Goal: Task Accomplishment & Management: Use online tool/utility

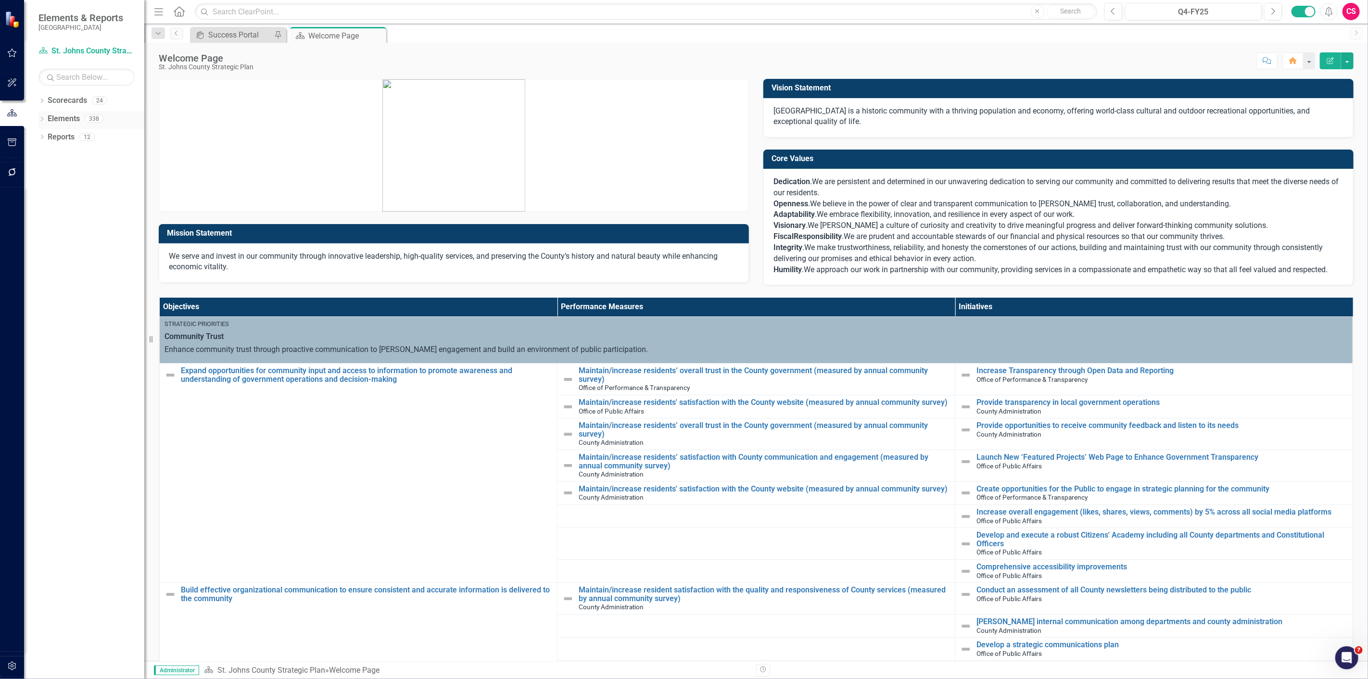
click at [39, 117] on icon "Dropdown" at bounding box center [41, 119] width 7 height 5
click at [47, 174] on icon at bounding box center [47, 173] width 2 height 4
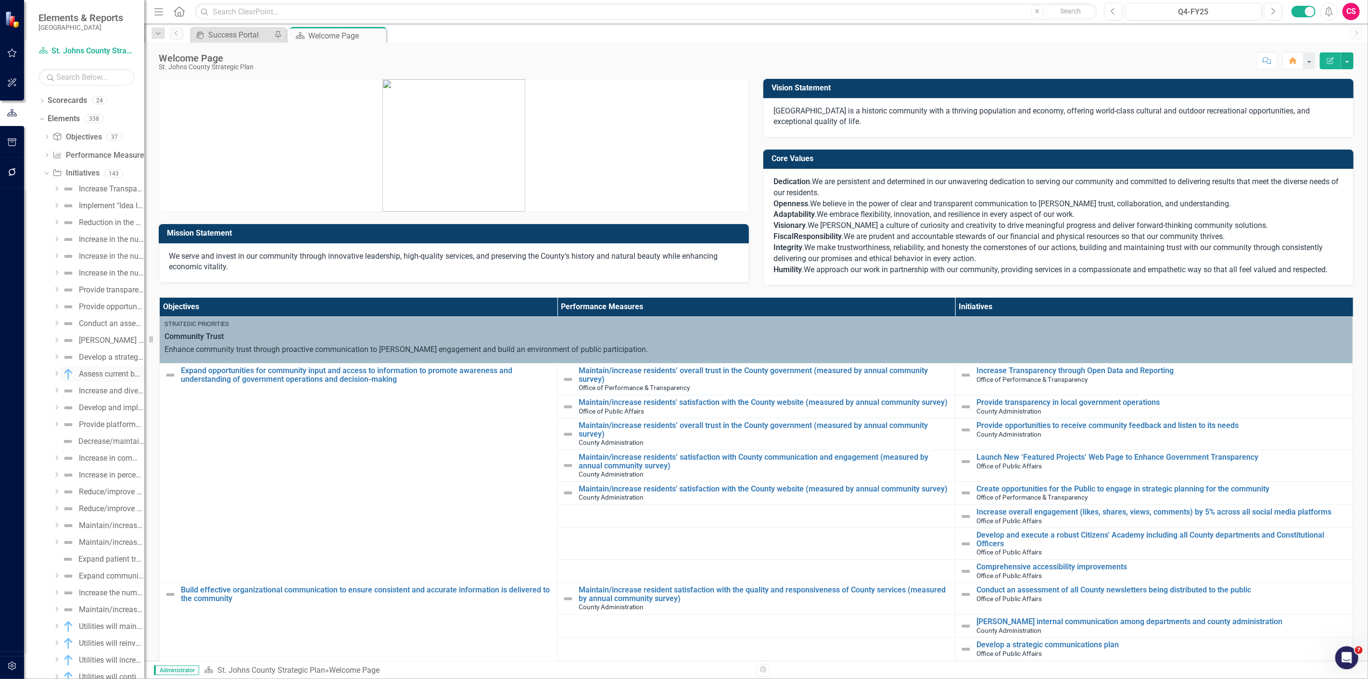
click at [101, 372] on div "Assess current boards and committees vacancies and upcoming expiring terms" at bounding box center [111, 374] width 65 height 9
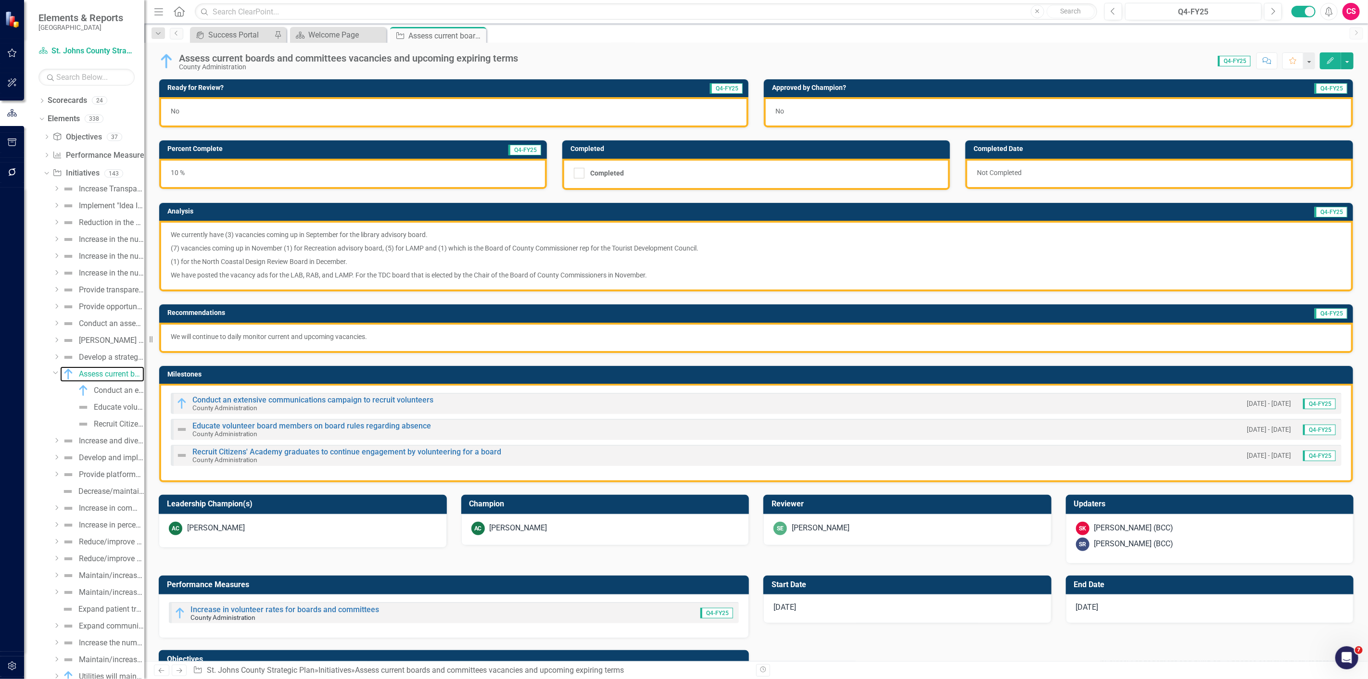
scroll to position [195, 0]
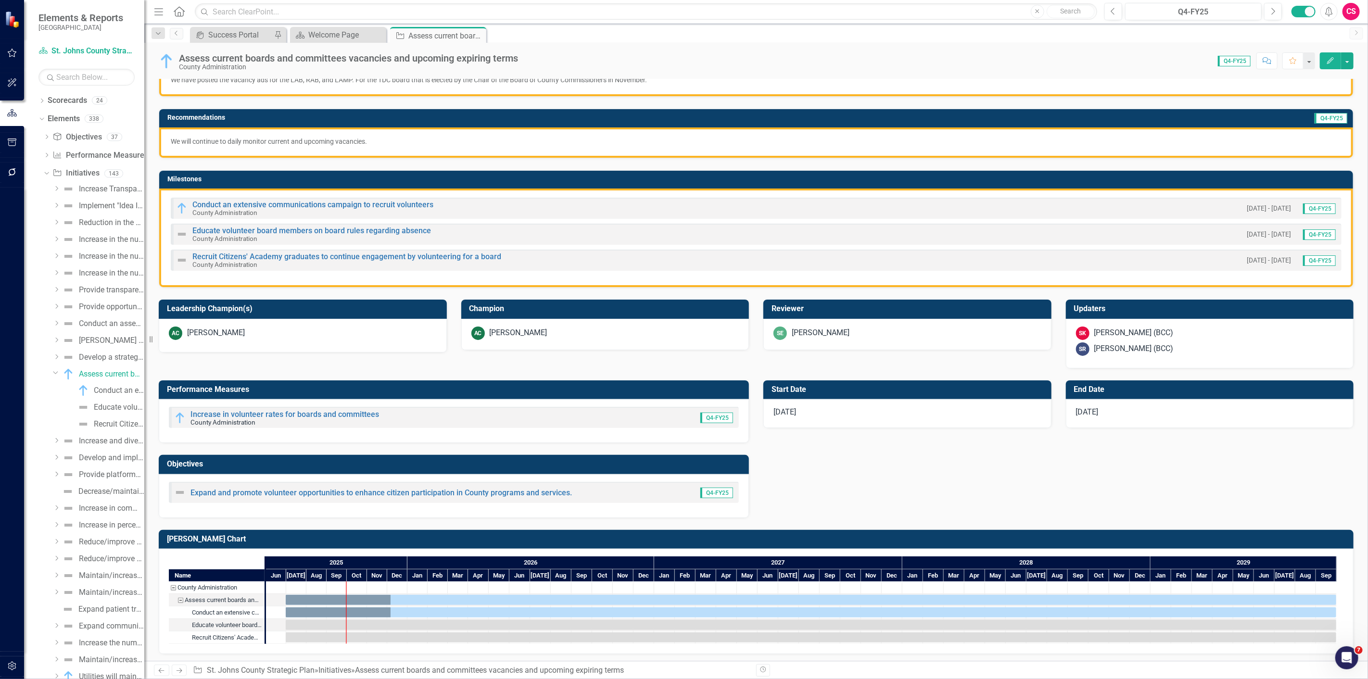
click at [429, 544] on td "[PERSON_NAME] Chart" at bounding box center [758, 541] width 1182 height 16
click at [429, 542] on td "[PERSON_NAME] Chart" at bounding box center [758, 541] width 1182 height 16
click at [434, 539] on h3 "[PERSON_NAME] Chart" at bounding box center [758, 539] width 1182 height 9
click at [434, 538] on h3 "[PERSON_NAME] Chart" at bounding box center [758, 539] width 1182 height 9
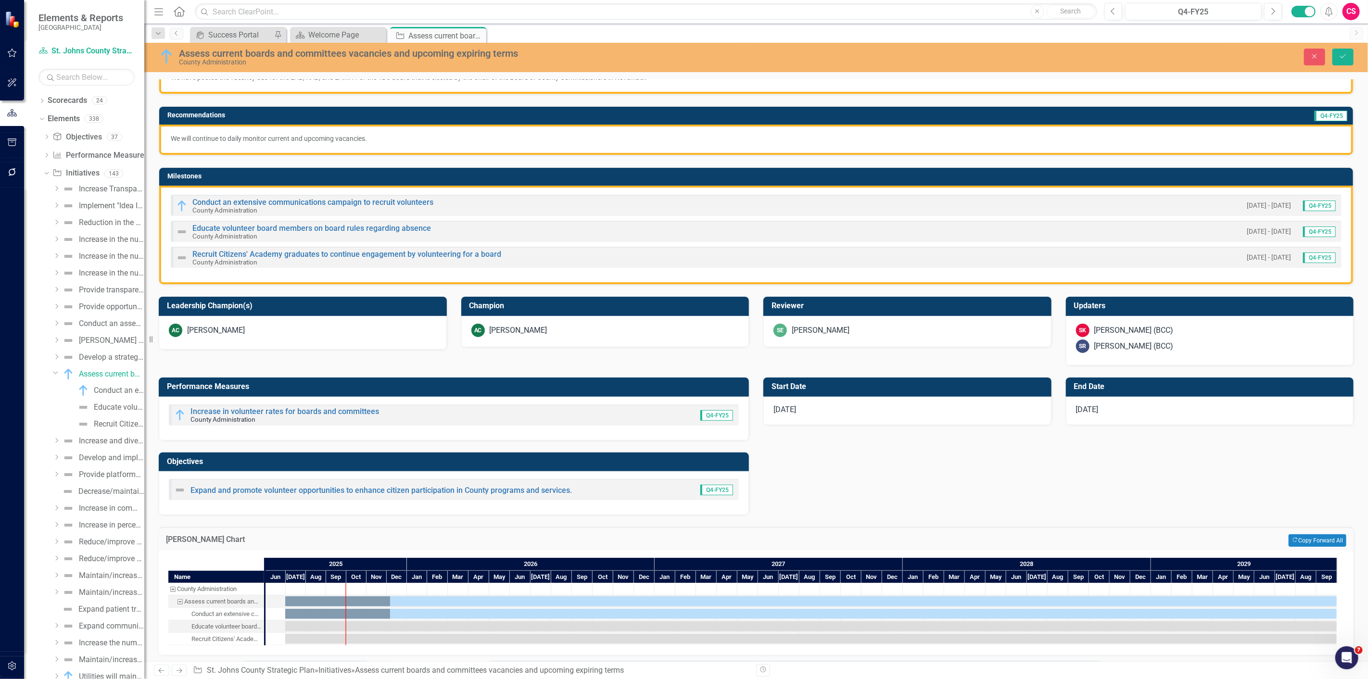
scroll to position [199, 0]
click at [1318, 53] on icon "Close" at bounding box center [1315, 56] width 9 height 7
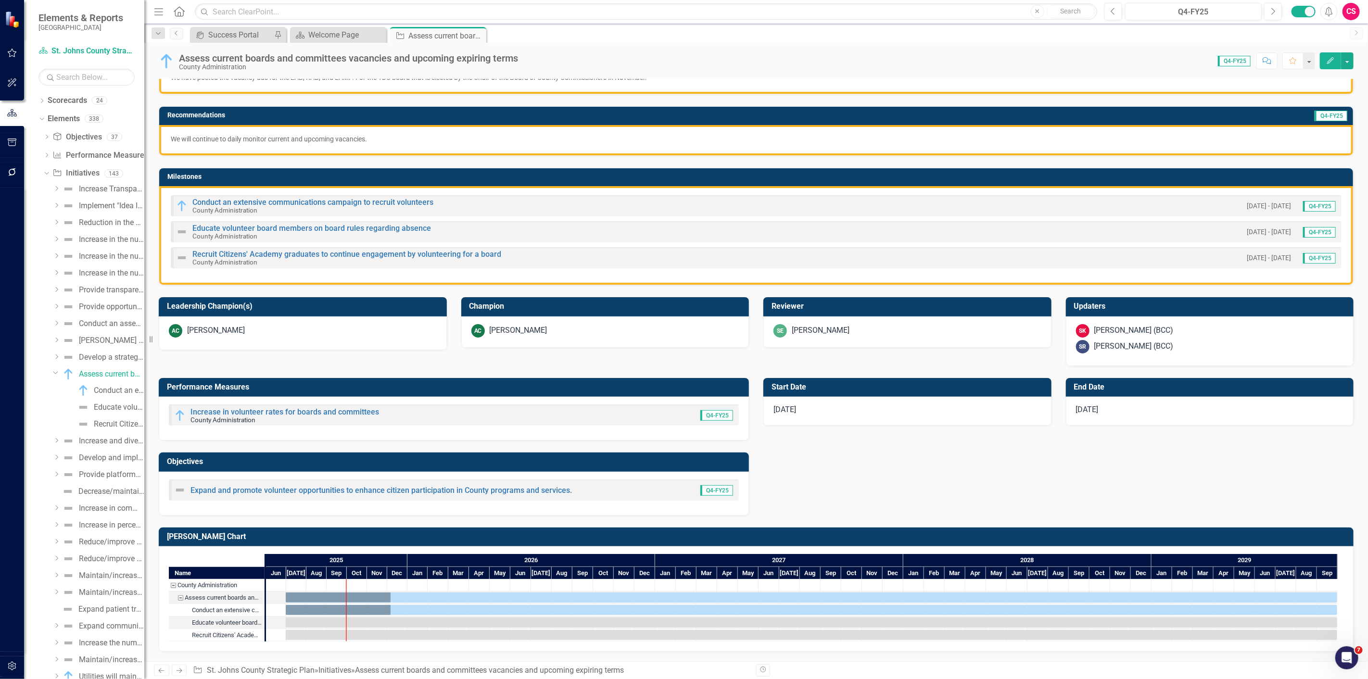
scroll to position [195, 0]
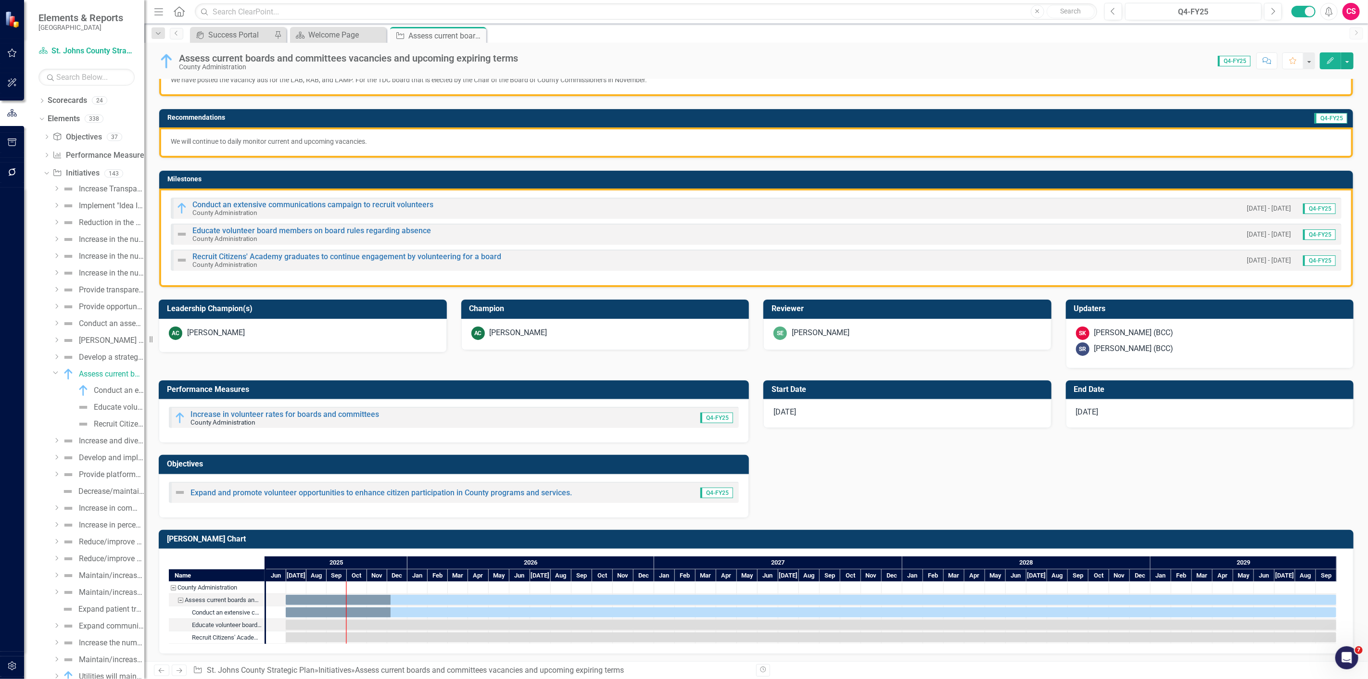
click at [285, 561] on div "2025" at bounding box center [336, 563] width 141 height 13
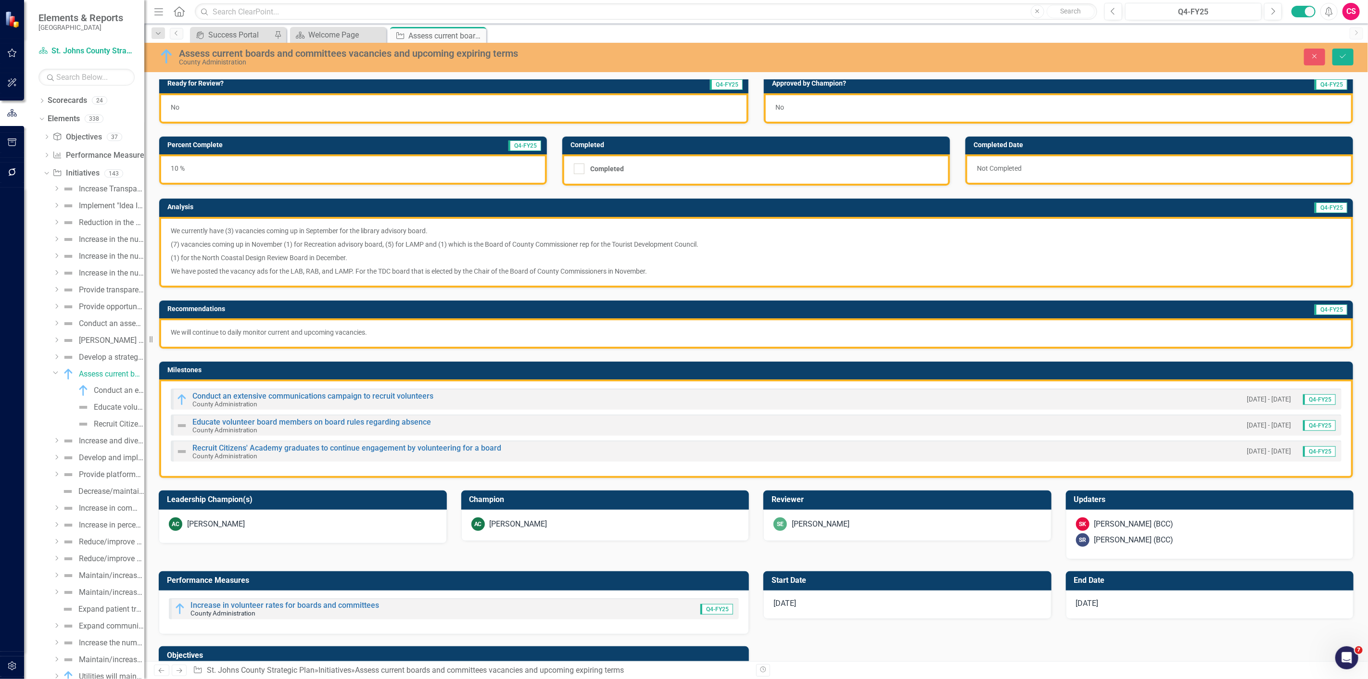
scroll to position [0, 0]
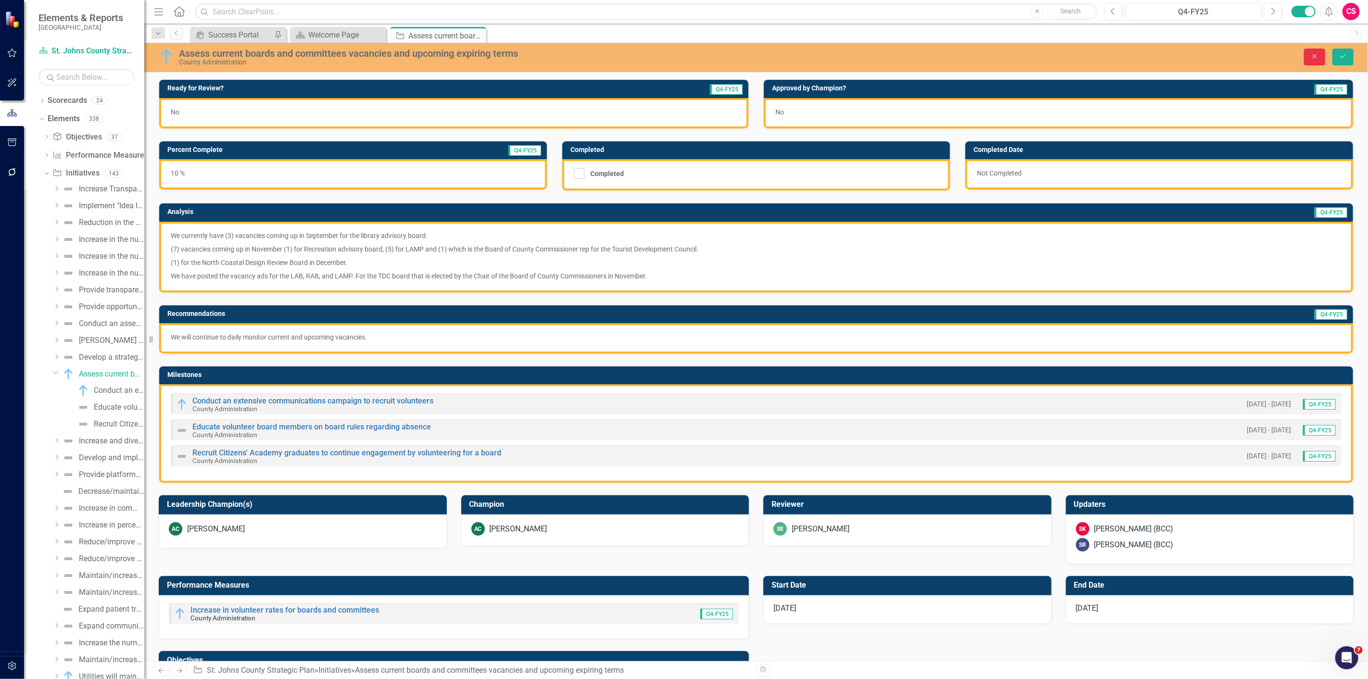
click at [1316, 54] on icon "Close" at bounding box center [1315, 56] width 9 height 7
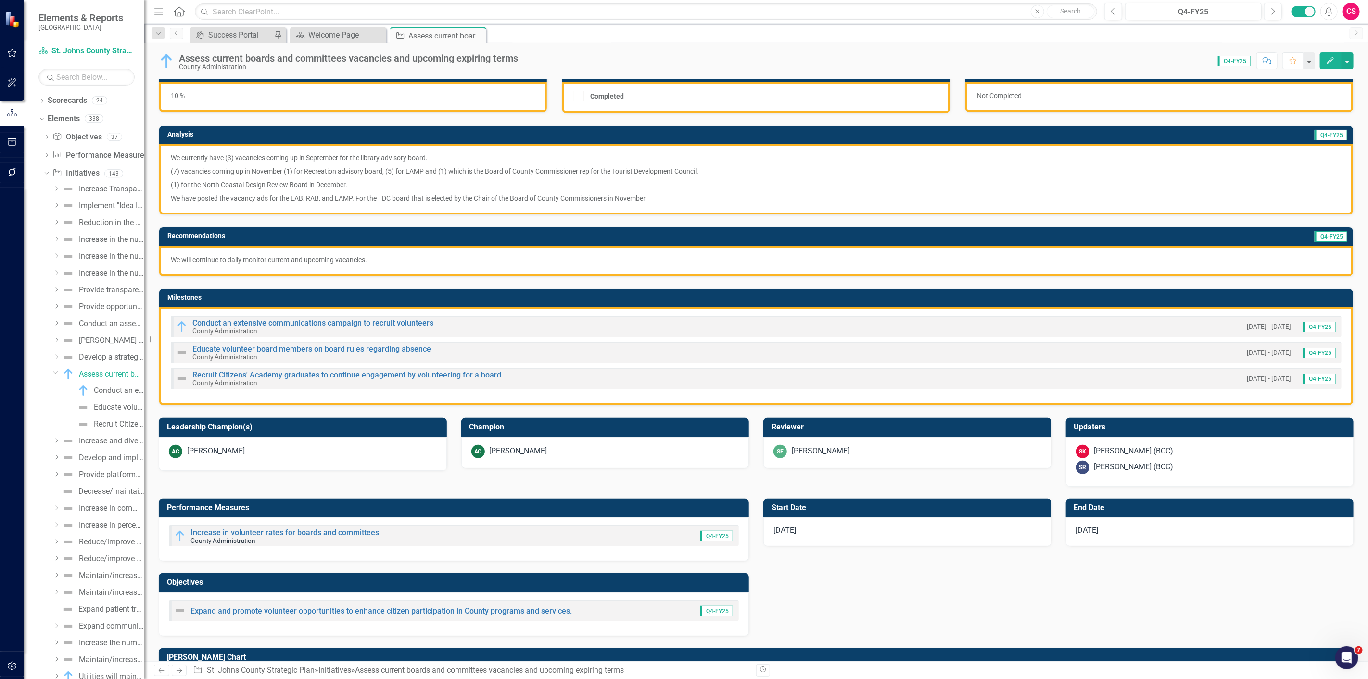
scroll to position [195, 0]
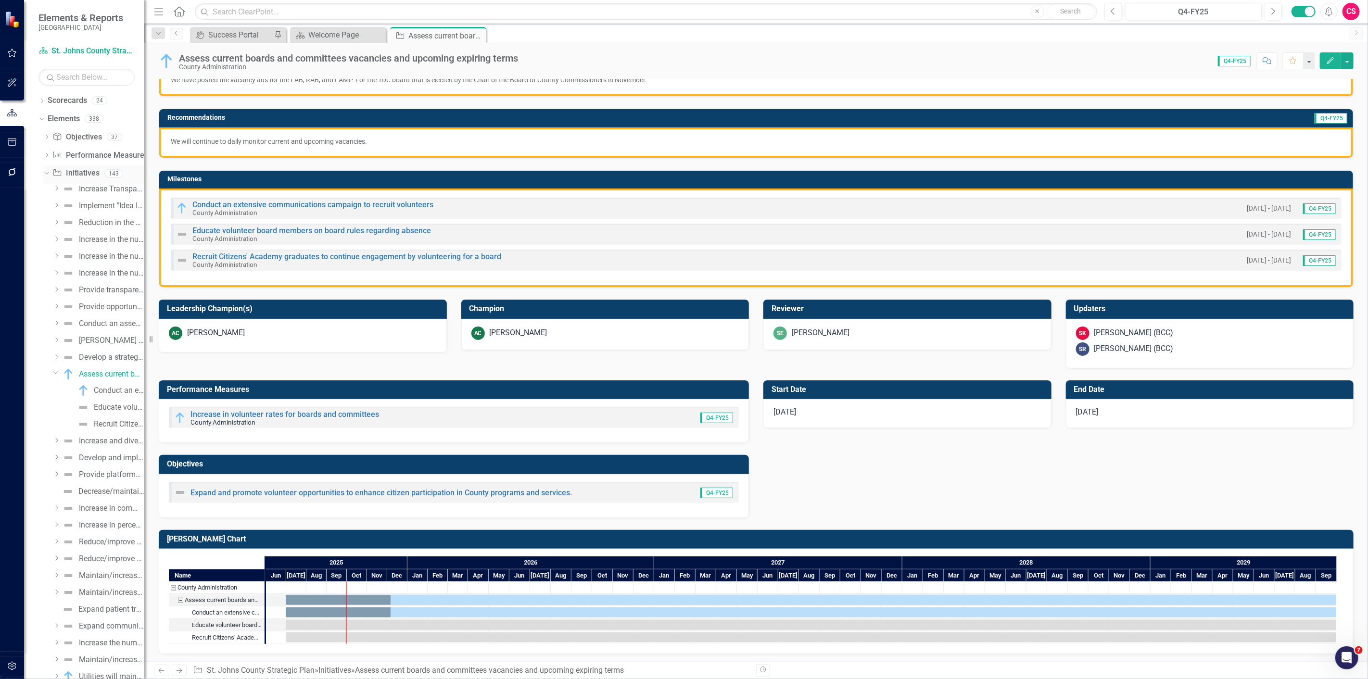
click at [43, 171] on icon "Dropdown" at bounding box center [45, 173] width 5 height 7
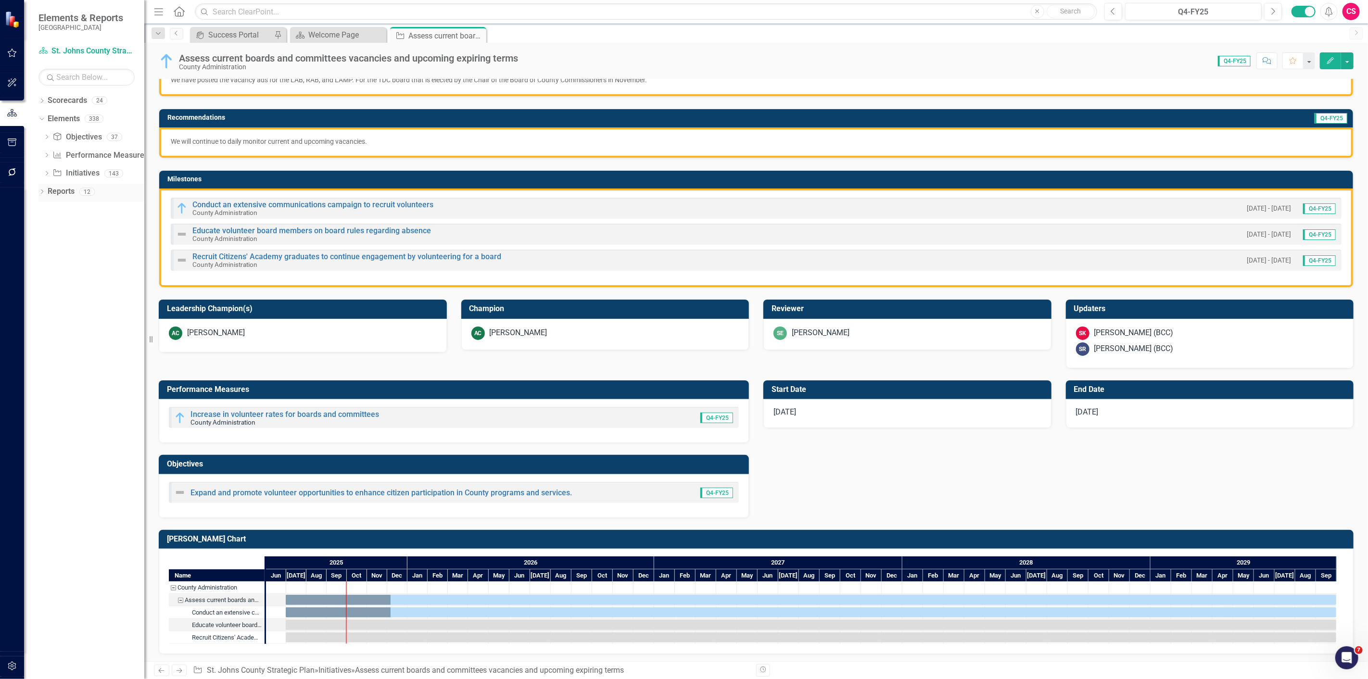
click at [40, 187] on div "Dropdown Reports 12" at bounding box center [91, 193] width 106 height 18
click at [40, 190] on icon "Dropdown" at bounding box center [41, 192] width 7 height 5
click at [74, 281] on link "Initiative Initiatives" at bounding box center [75, 279] width 47 height 11
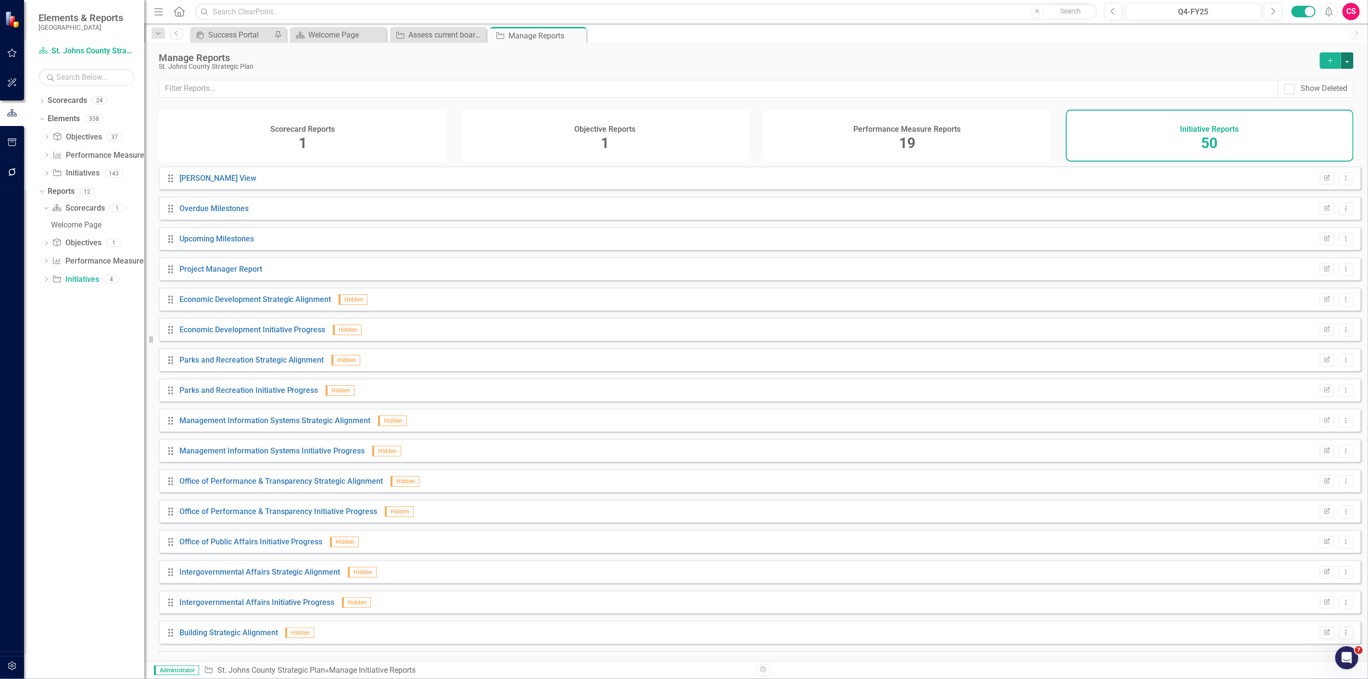
click at [1349, 64] on button "button" at bounding box center [1347, 60] width 13 height 16
click at [1327, 76] on link "Initiative Add Report" at bounding box center [1308, 78] width 90 height 18
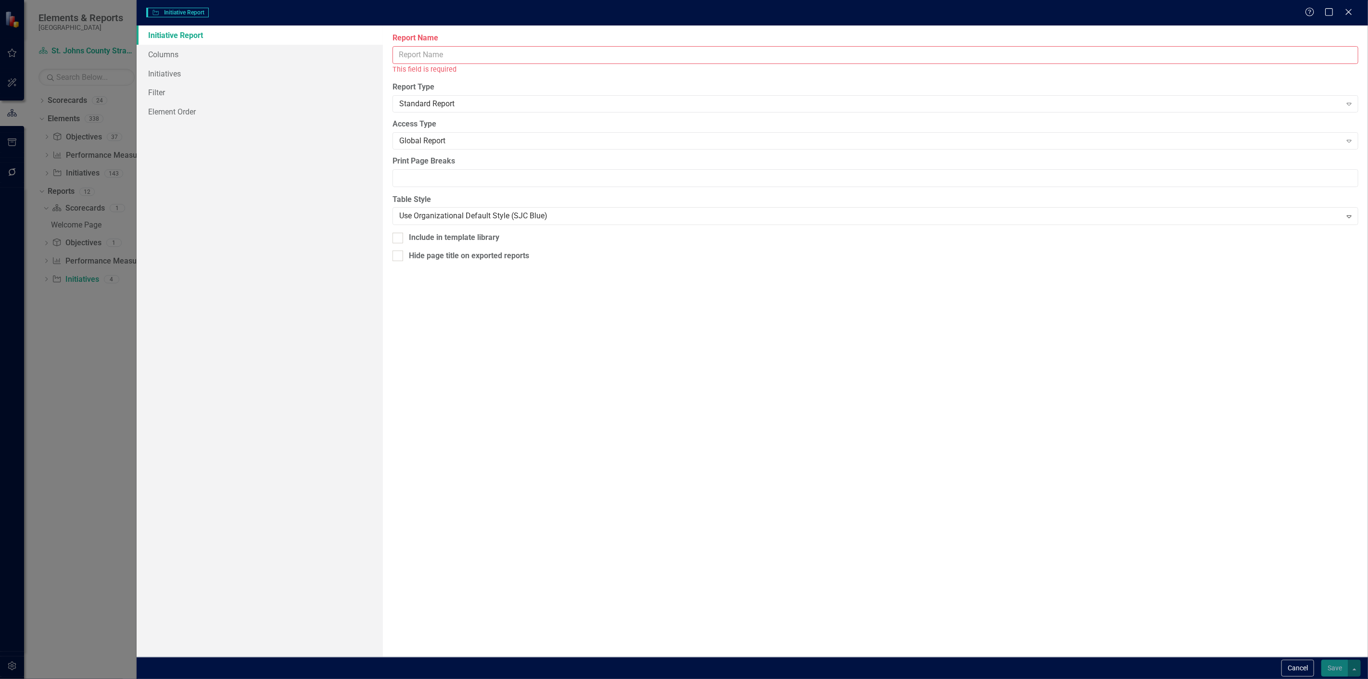
click at [459, 64] on div "This field is required" at bounding box center [876, 69] width 966 height 11
click at [456, 57] on input "Report Name" at bounding box center [876, 55] width 966 height 18
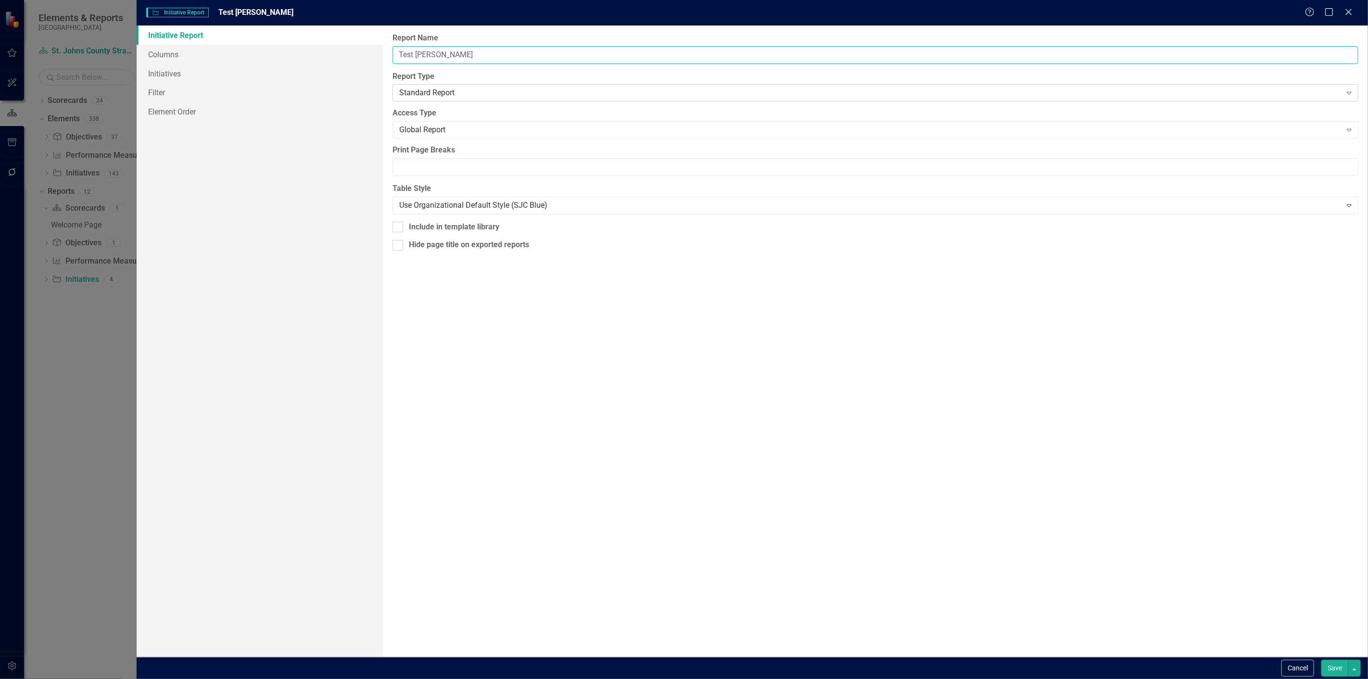
type input "Test [PERSON_NAME]"
click at [446, 88] on div "Standard Report" at bounding box center [870, 93] width 942 height 11
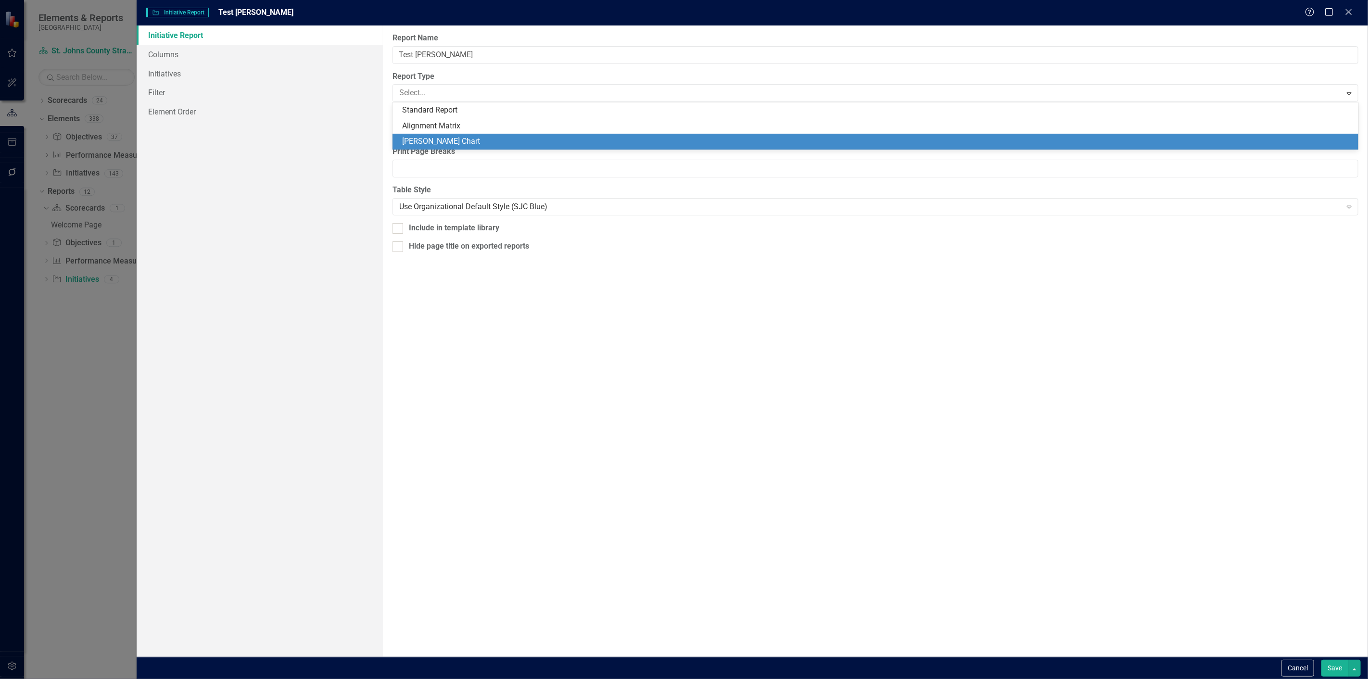
click at [433, 137] on div "[PERSON_NAME] Chart" at bounding box center [877, 141] width 951 height 11
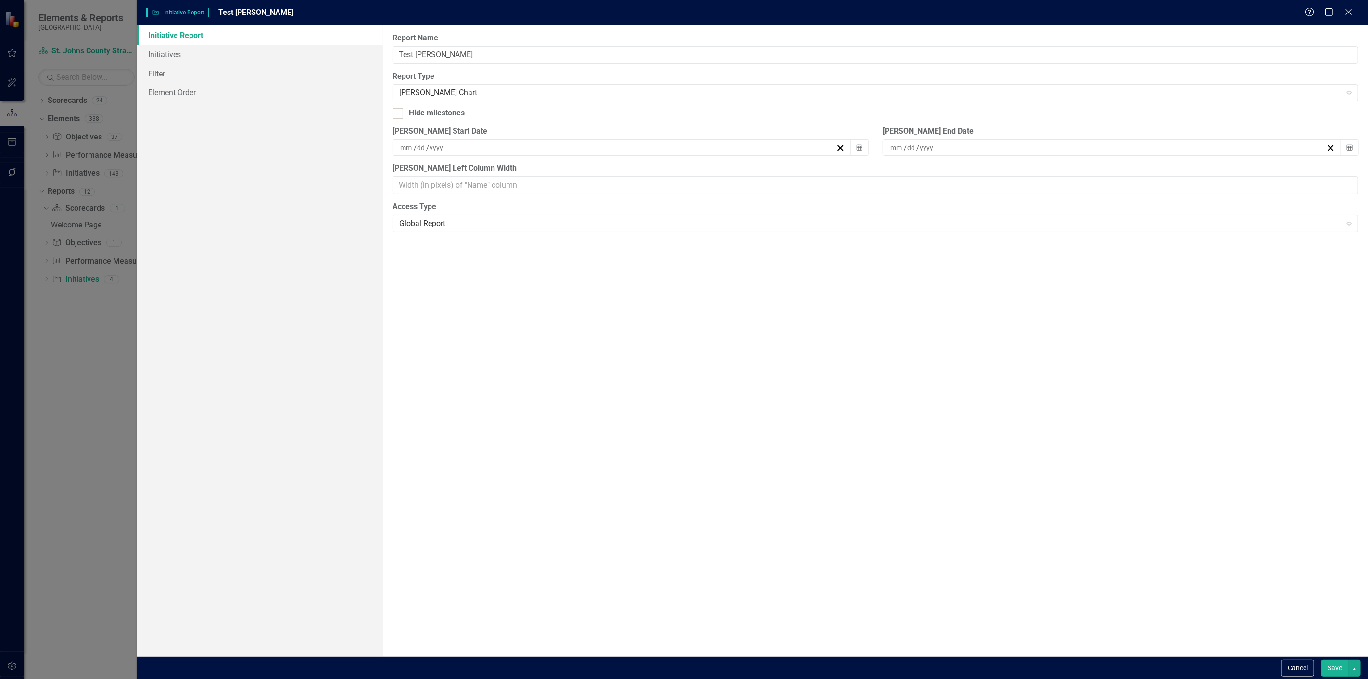
click at [468, 147] on div "/ /" at bounding box center [617, 148] width 437 height 10
click at [497, 116] on div "Hide milestones" at bounding box center [876, 113] width 966 height 11
click at [399, 115] on input "Hide milestones" at bounding box center [396, 111] width 6 height 6
click at [487, 123] on div "Report Name Test [PERSON_NAME] Report Type [PERSON_NAME] Chart Expand Hide mile…" at bounding box center [875, 342] width 985 height 632
click at [466, 116] on div "Hide milestones" at bounding box center [876, 113] width 966 height 11
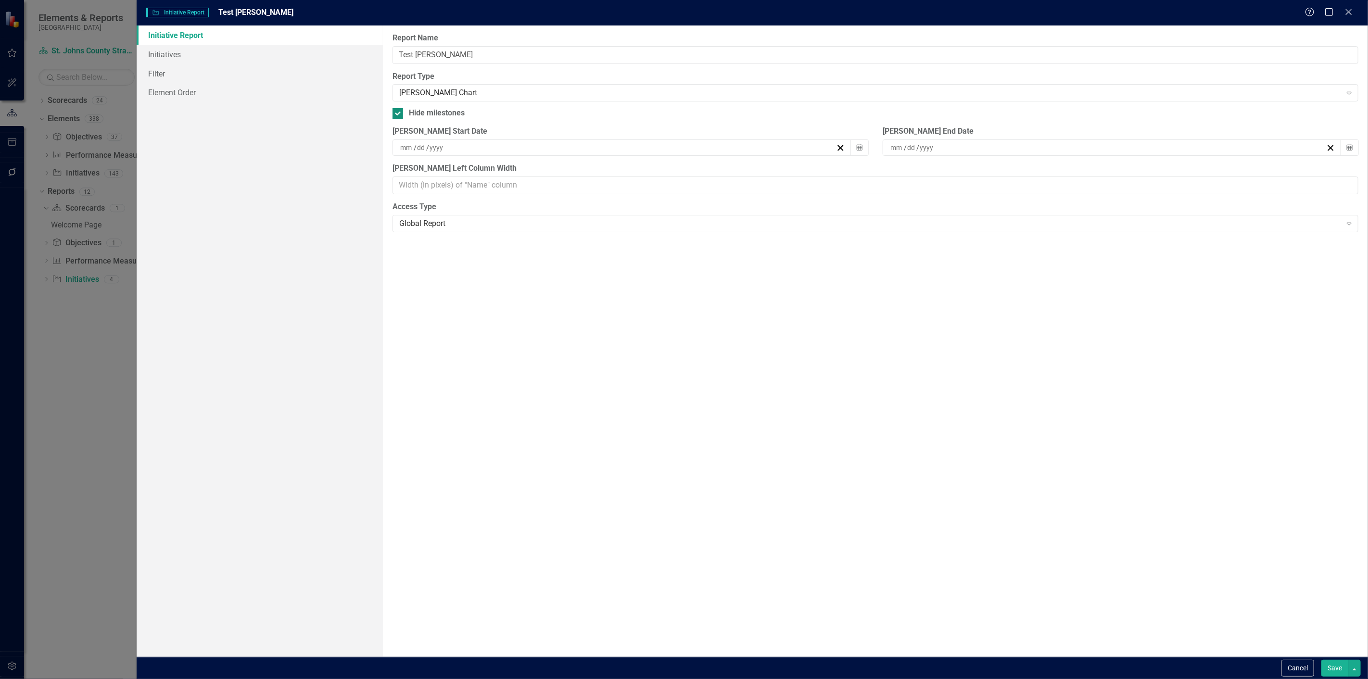
click at [399, 115] on input "Hide milestones" at bounding box center [396, 111] width 6 height 6
checkbox input "false"
click at [443, 222] on div "Global Report" at bounding box center [870, 223] width 942 height 11
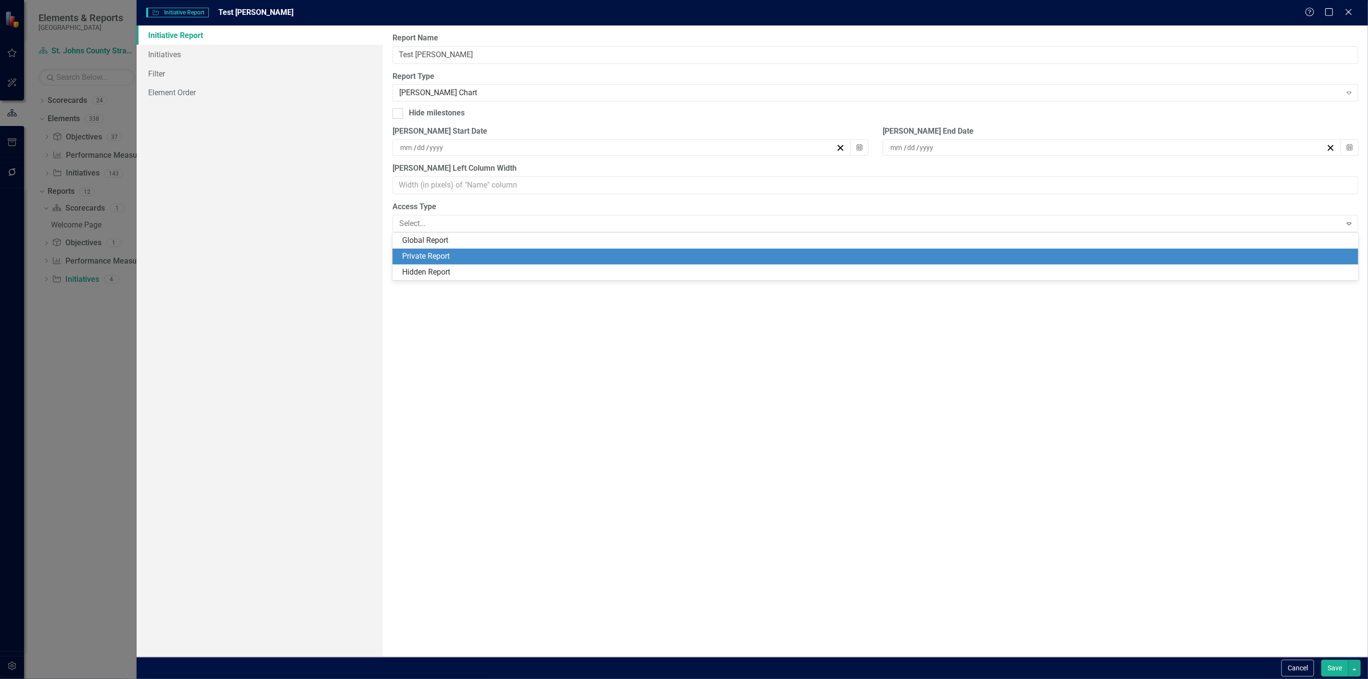
click at [432, 256] on div "Private Report" at bounding box center [877, 256] width 951 height 11
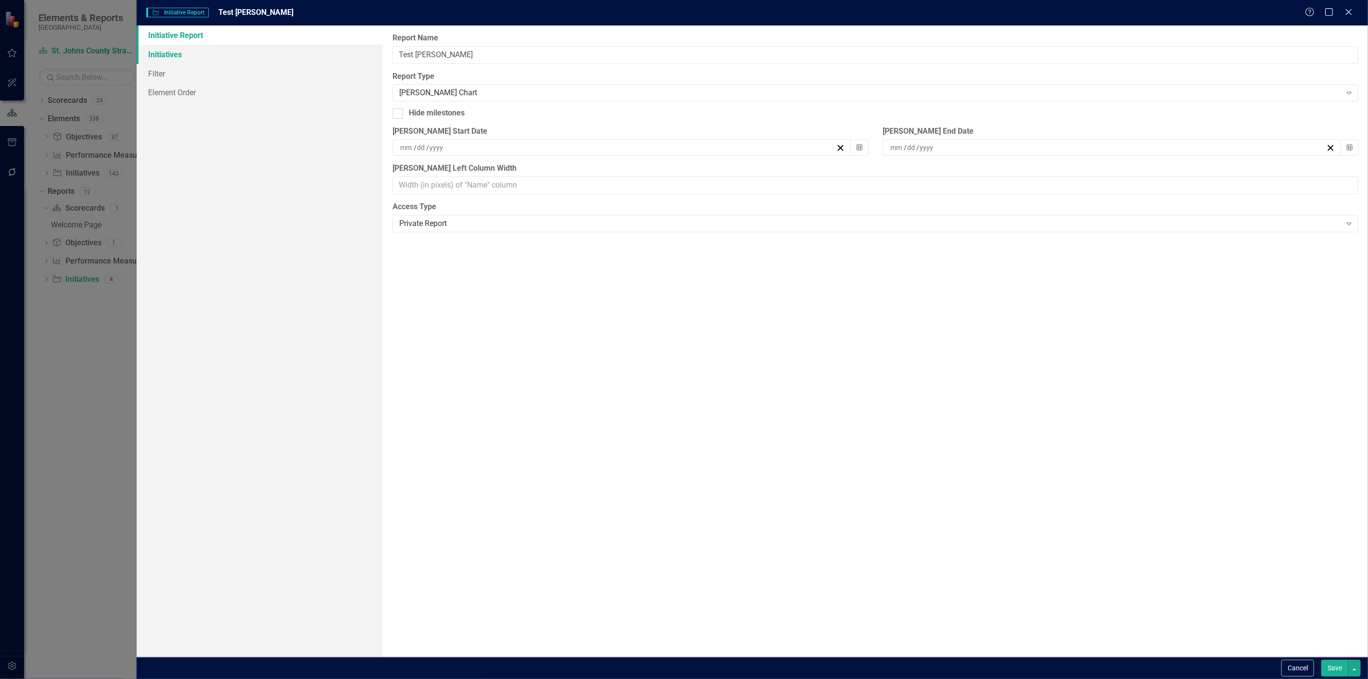
click at [178, 47] on link "Initiatives" at bounding box center [260, 54] width 246 height 19
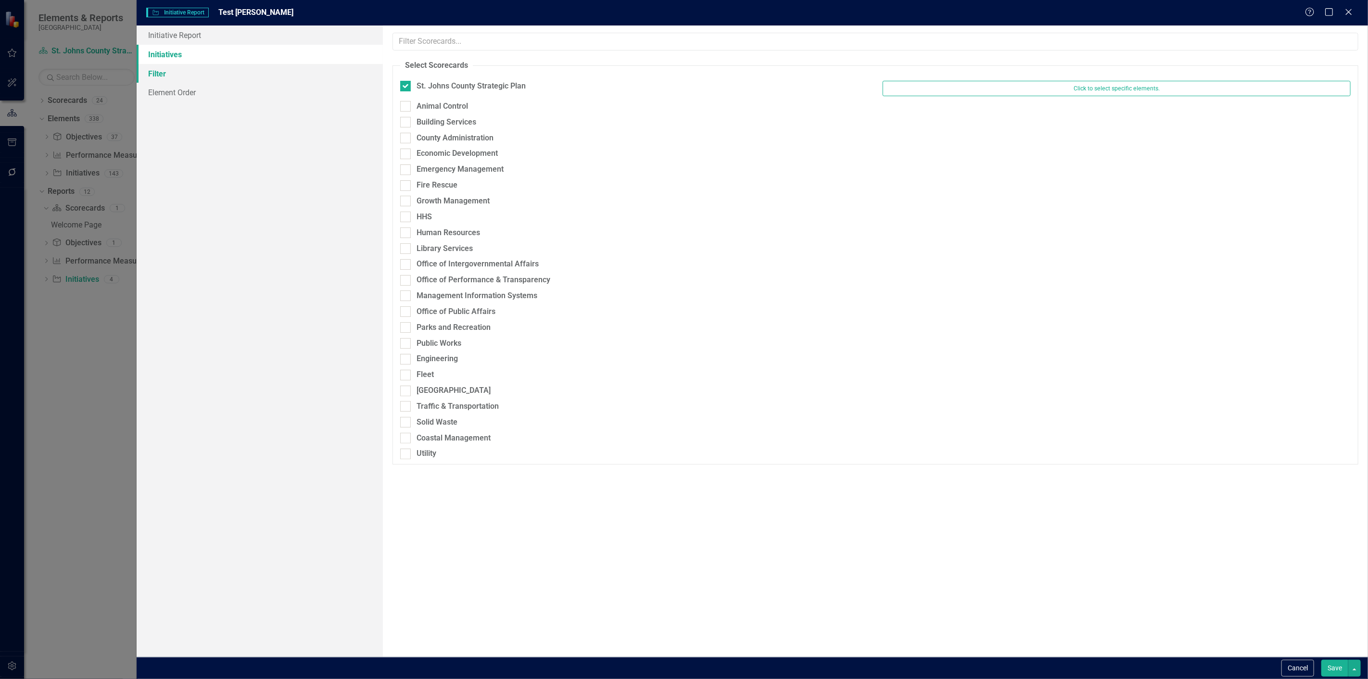
click at [167, 77] on link "Filter" at bounding box center [260, 73] width 246 height 19
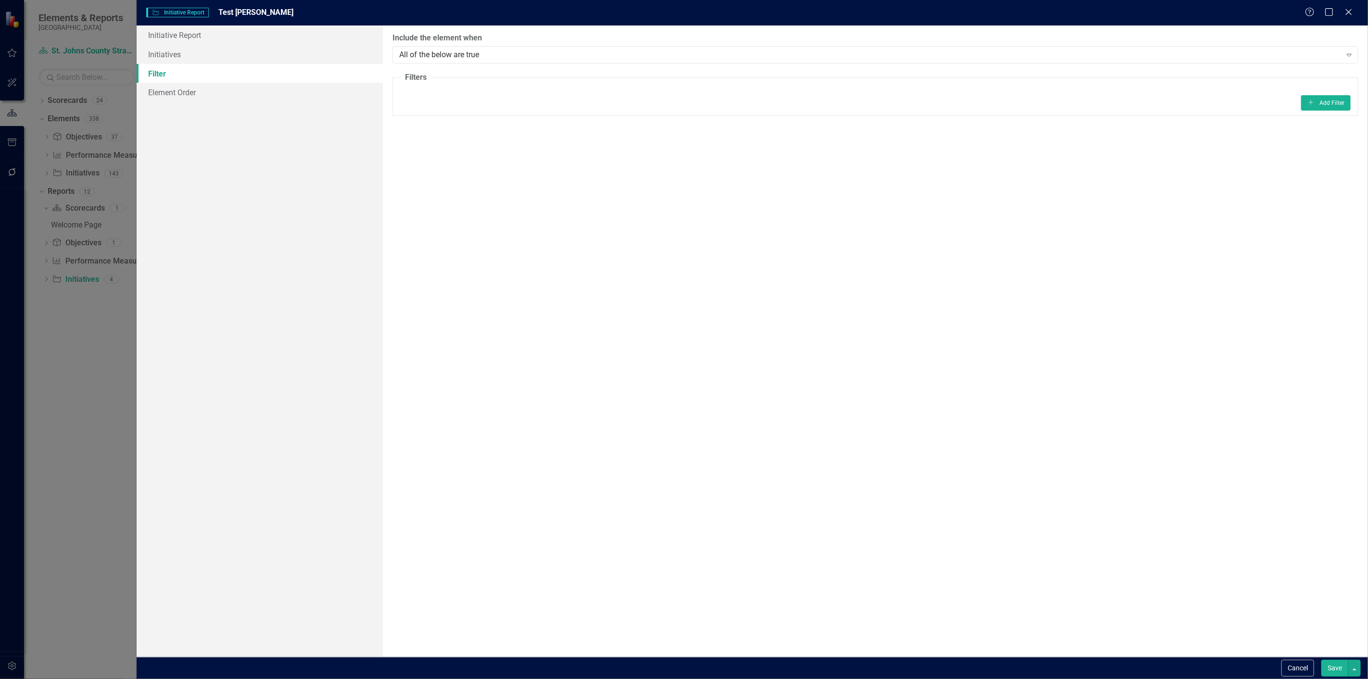
click at [1335, 662] on button "Save" at bounding box center [1335, 668] width 27 height 17
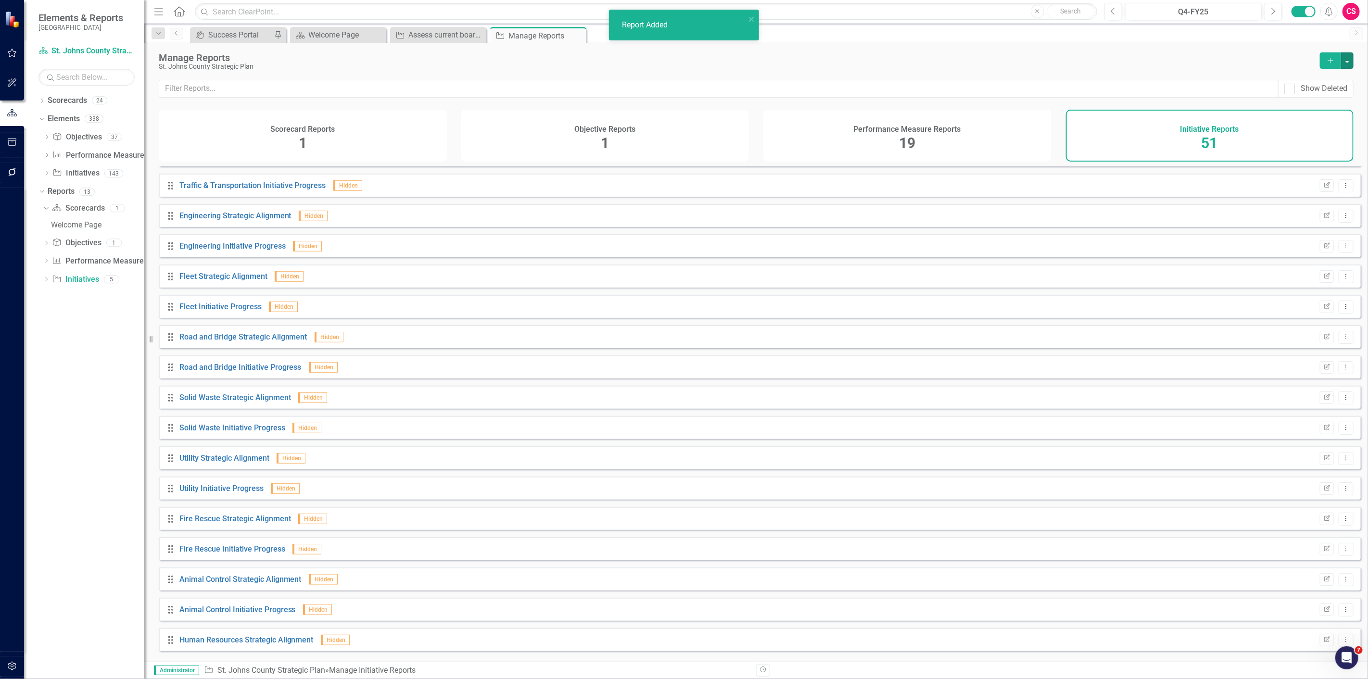
scroll to position [1058, 0]
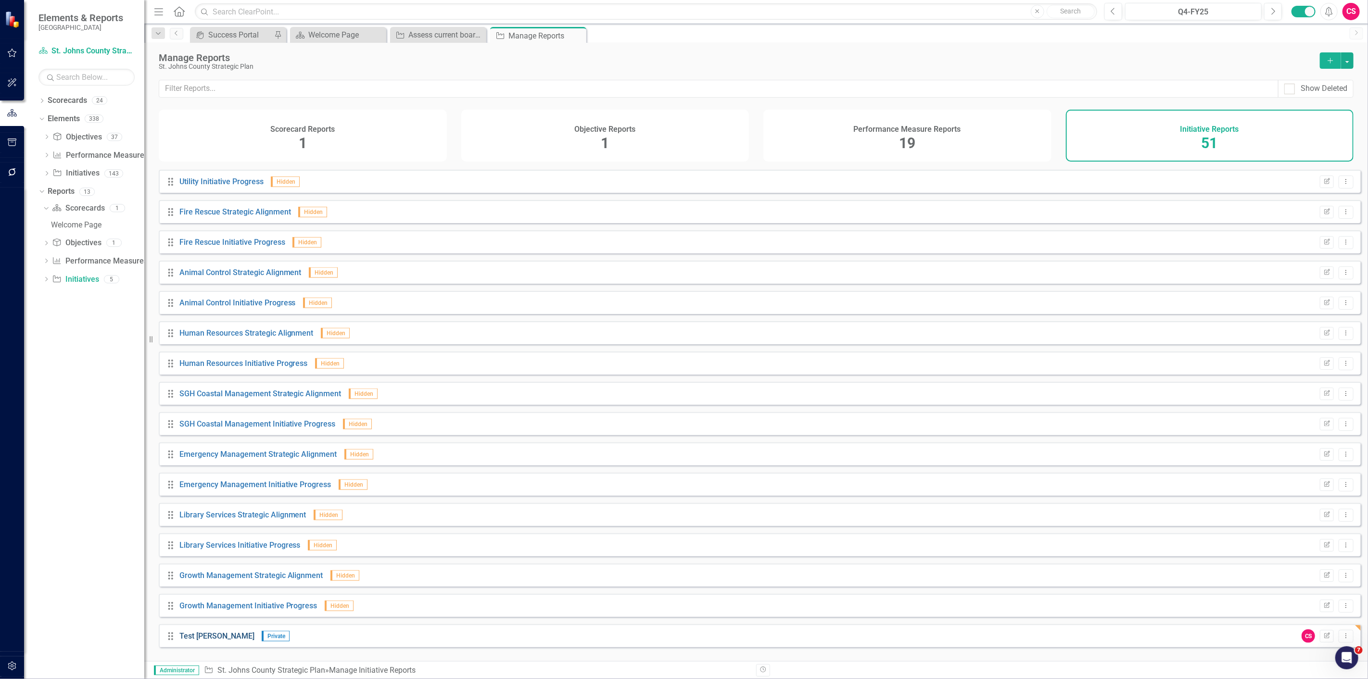
click at [193, 641] on link "Test [PERSON_NAME]" at bounding box center [216, 636] width 75 height 9
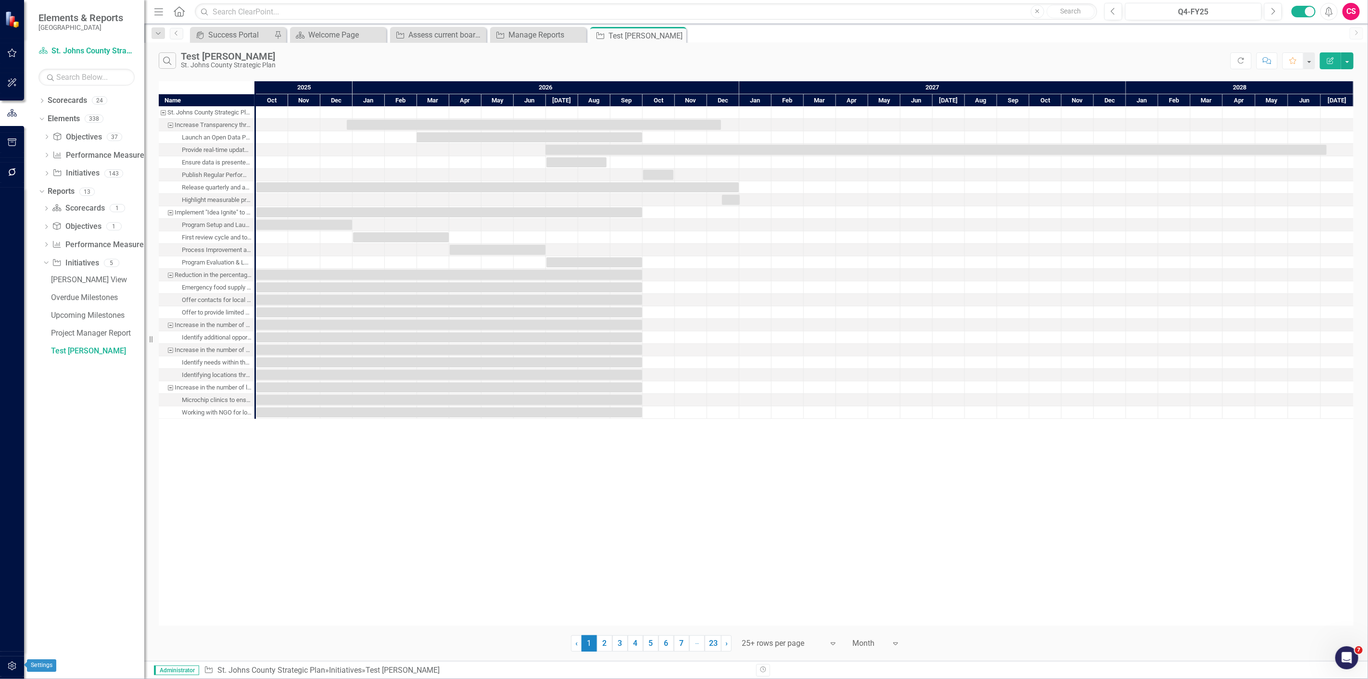
click at [11, 670] on icon "button" at bounding box center [12, 666] width 8 height 9
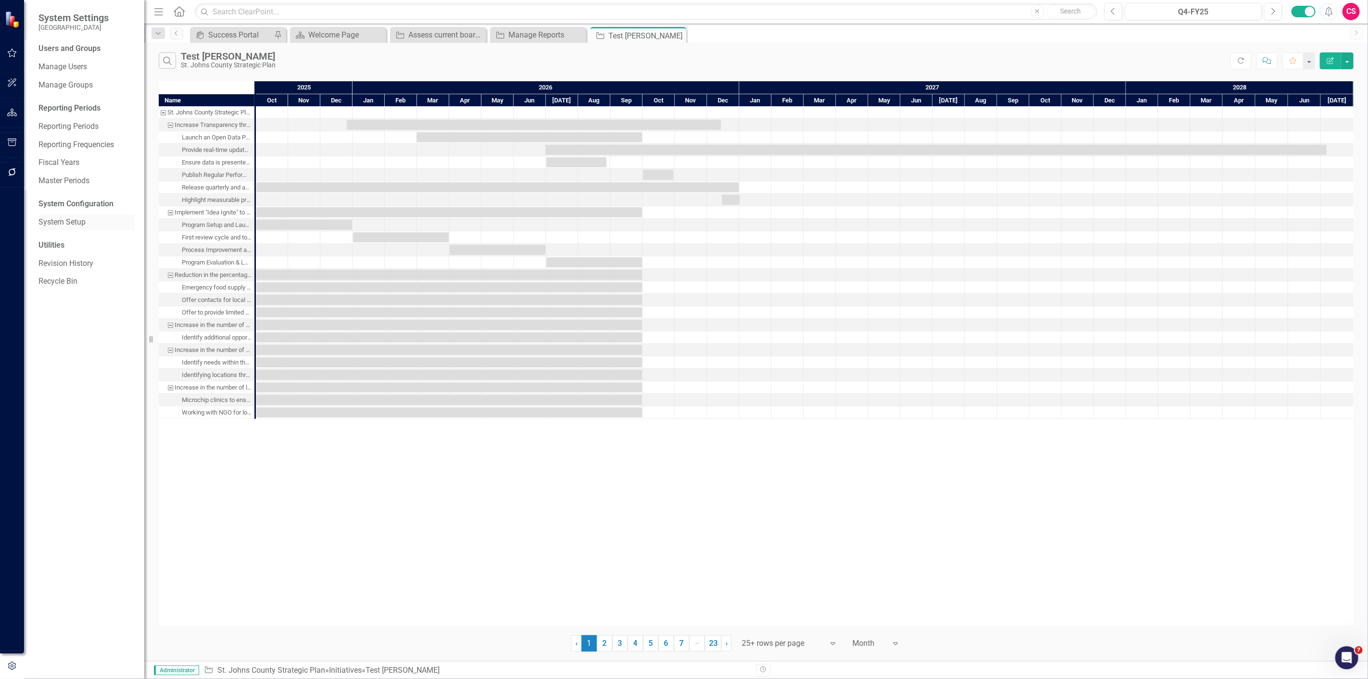
click at [92, 220] on link "System Setup" at bounding box center [86, 222] width 96 height 11
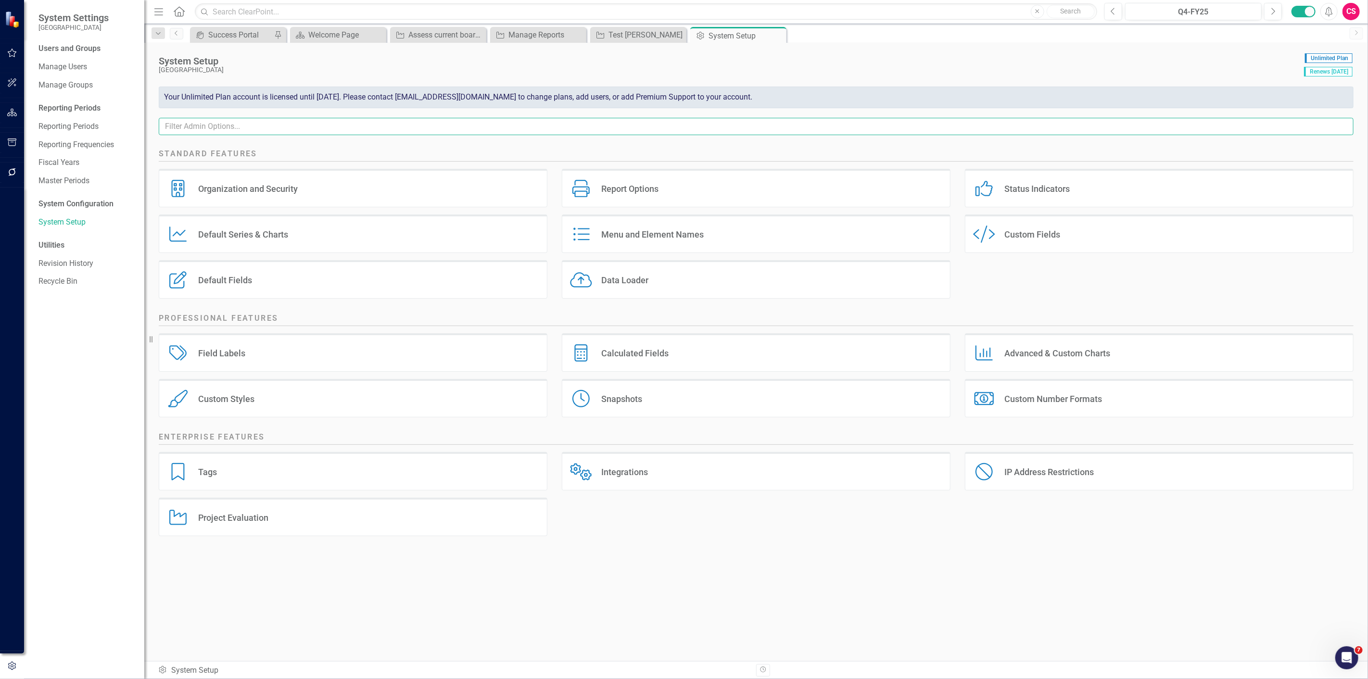
click at [246, 128] on input "text" at bounding box center [756, 127] width 1195 height 18
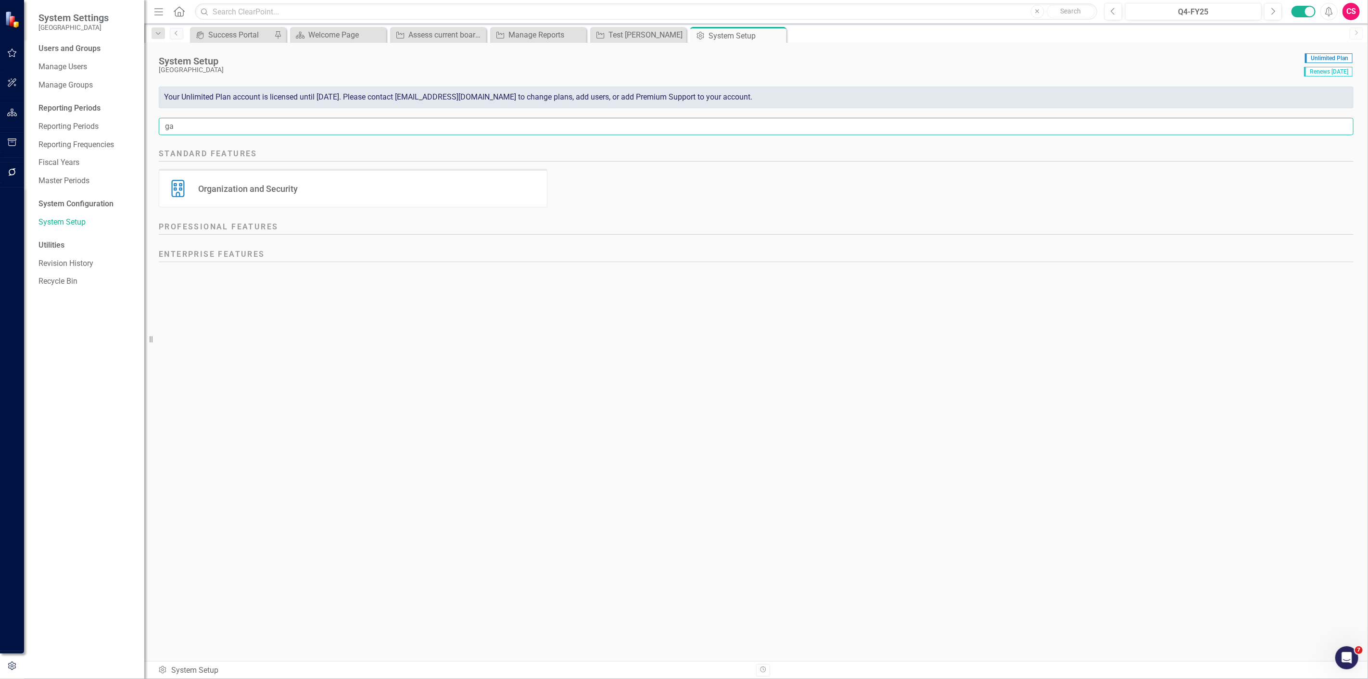
type input "g"
type input "repo"
click at [231, 181] on div "Report Options Report Options" at bounding box center [353, 188] width 389 height 38
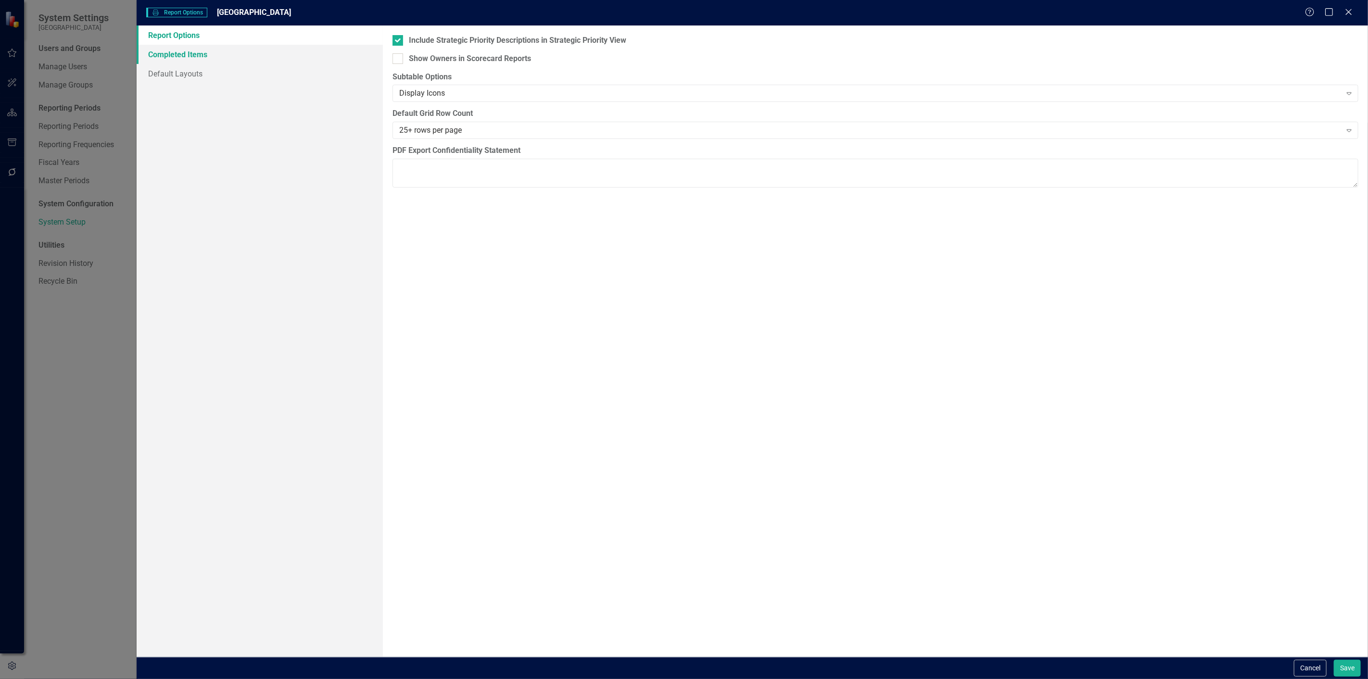
click at [205, 57] on link "Completed Items" at bounding box center [260, 54] width 246 height 19
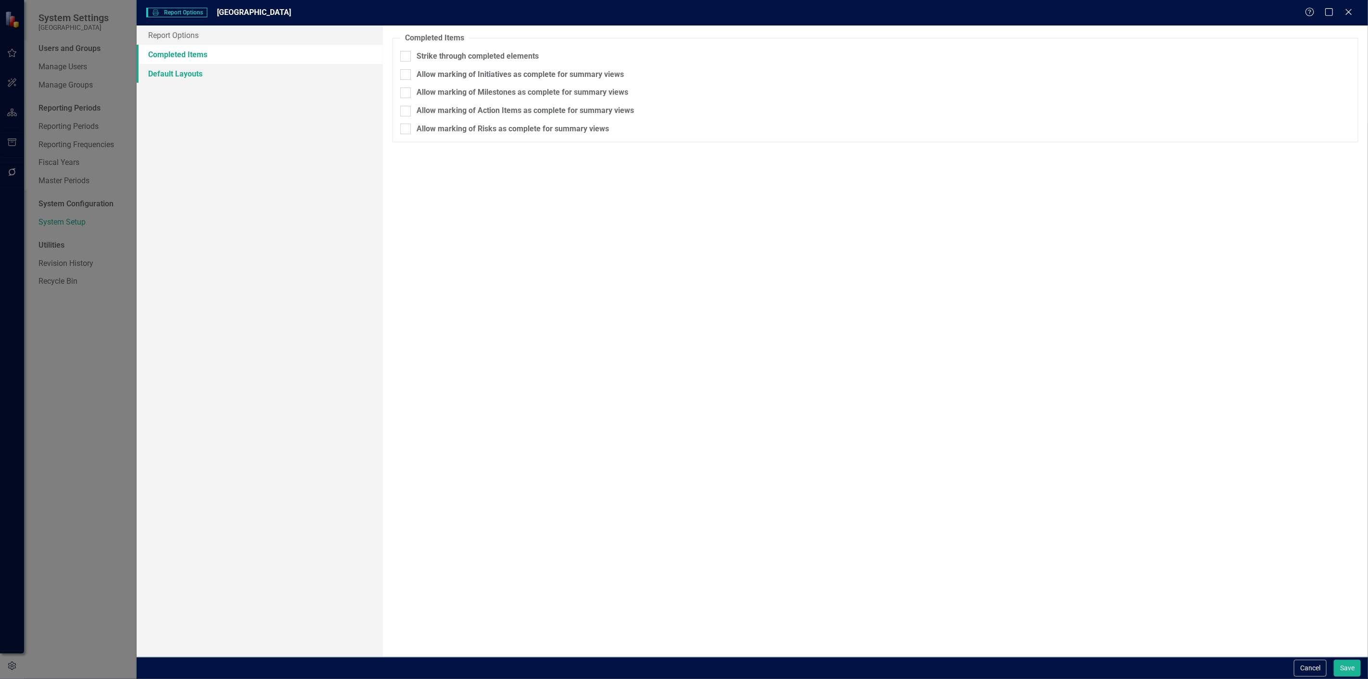
click at [200, 70] on link "Default Layouts" at bounding box center [260, 73] width 246 height 19
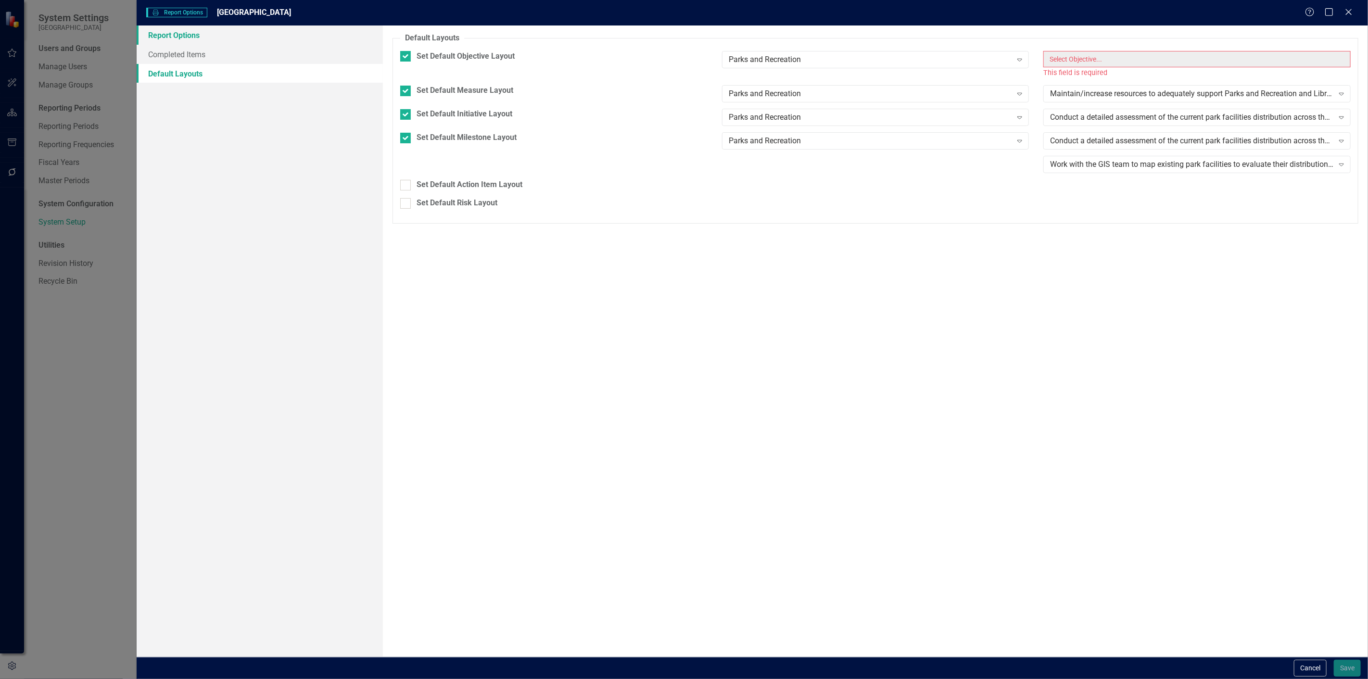
click at [200, 40] on link "Report Options" at bounding box center [260, 35] width 246 height 19
click at [1304, 665] on button "Cancel" at bounding box center [1310, 668] width 33 height 17
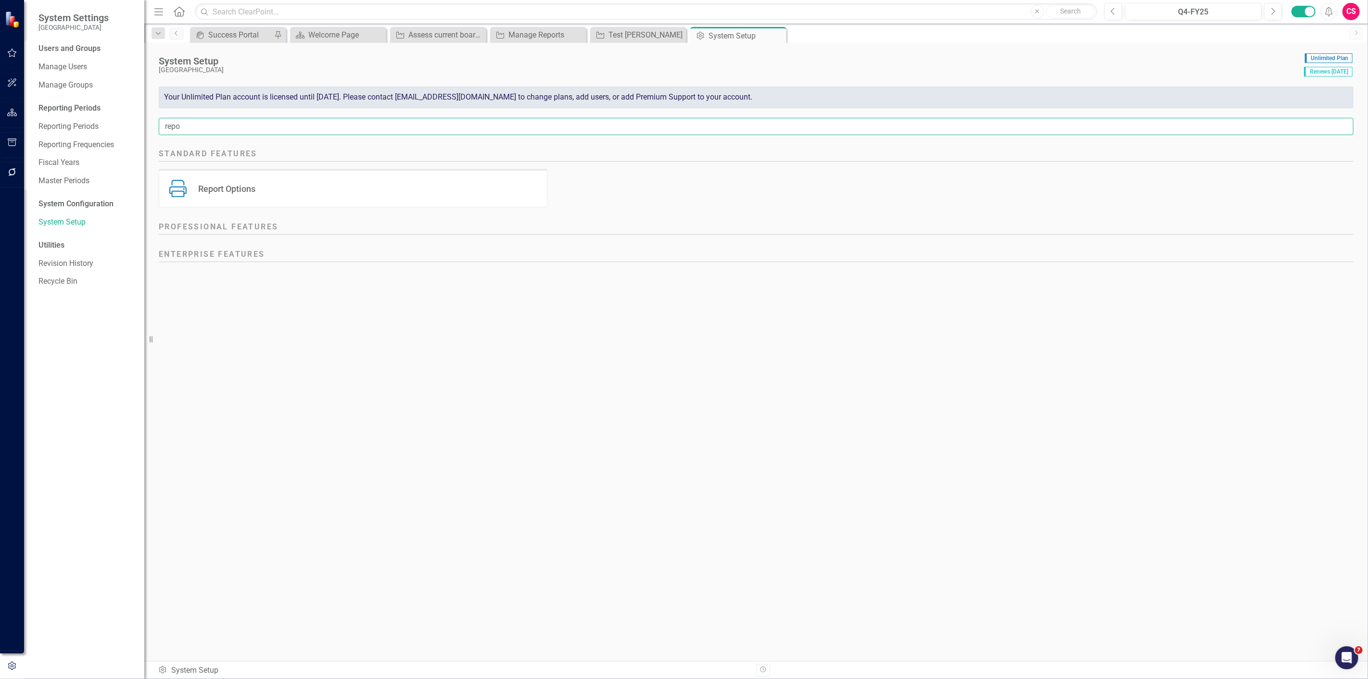
click at [228, 128] on input "repo" at bounding box center [756, 127] width 1195 height 18
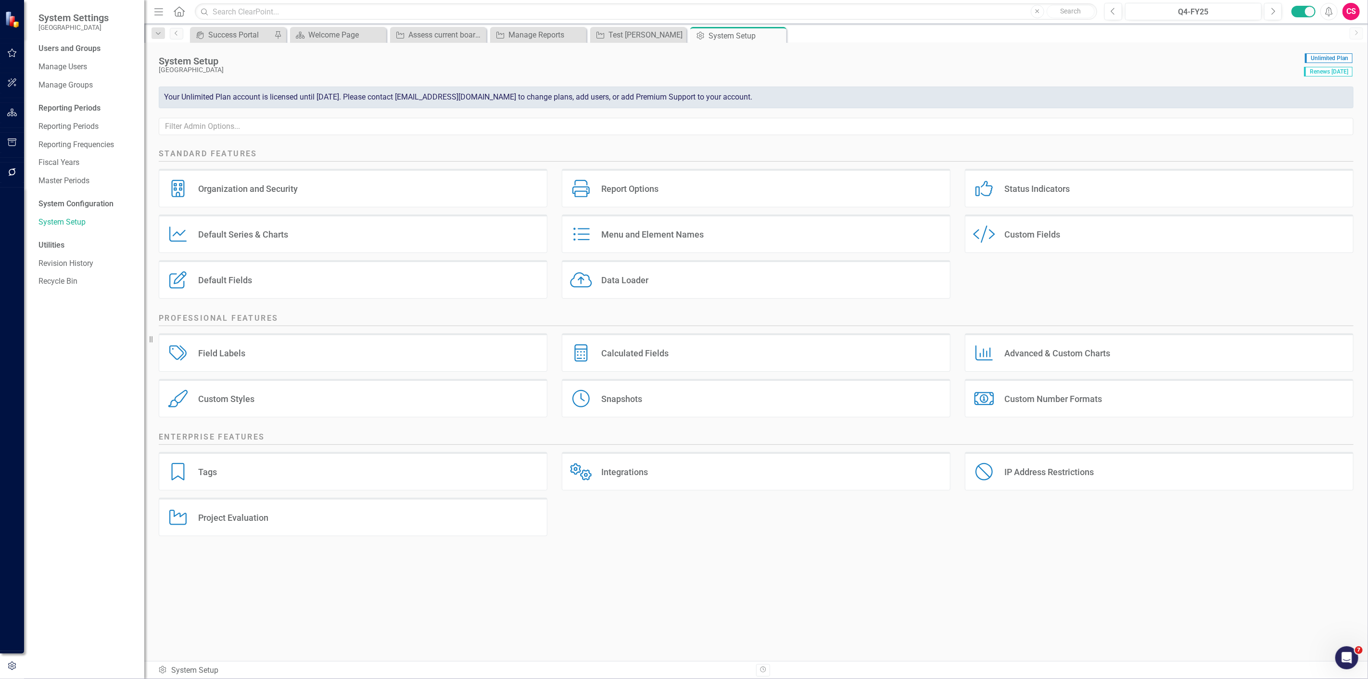
click at [1026, 357] on div "Advanced & Custom Charts" at bounding box center [1058, 353] width 106 height 11
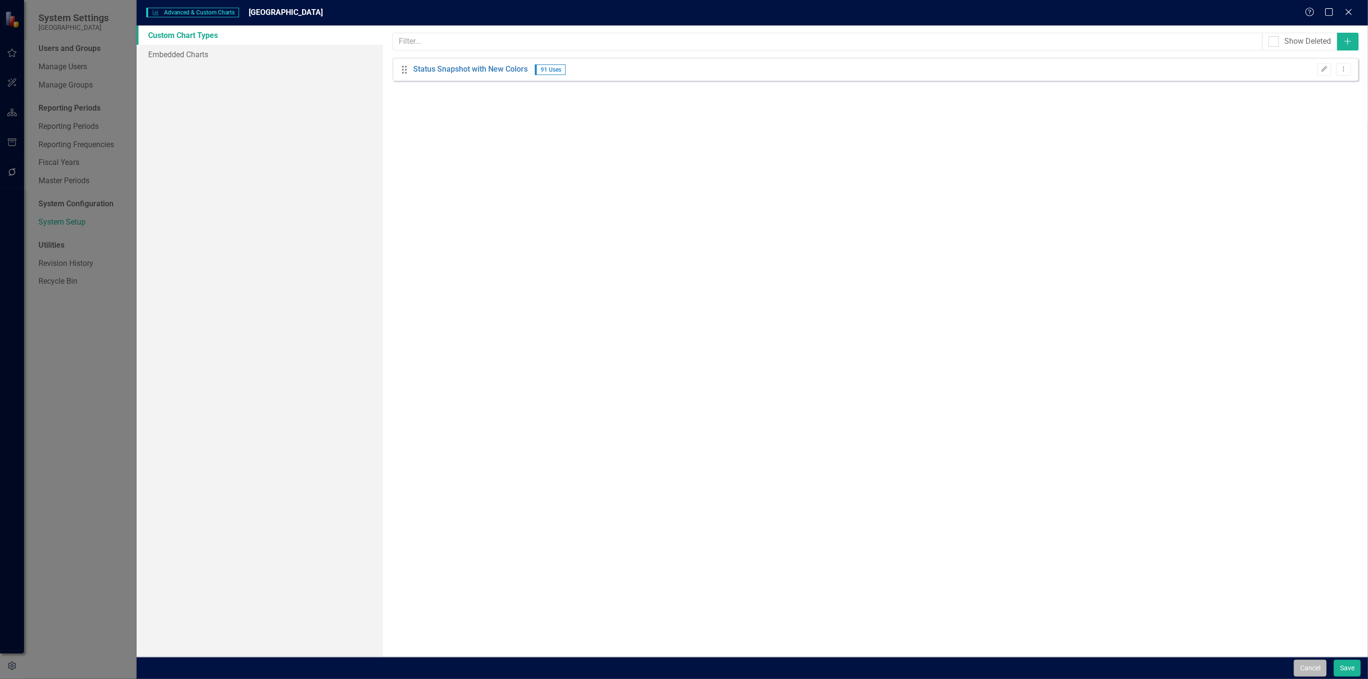
click at [1315, 669] on button "Cancel" at bounding box center [1310, 668] width 33 height 17
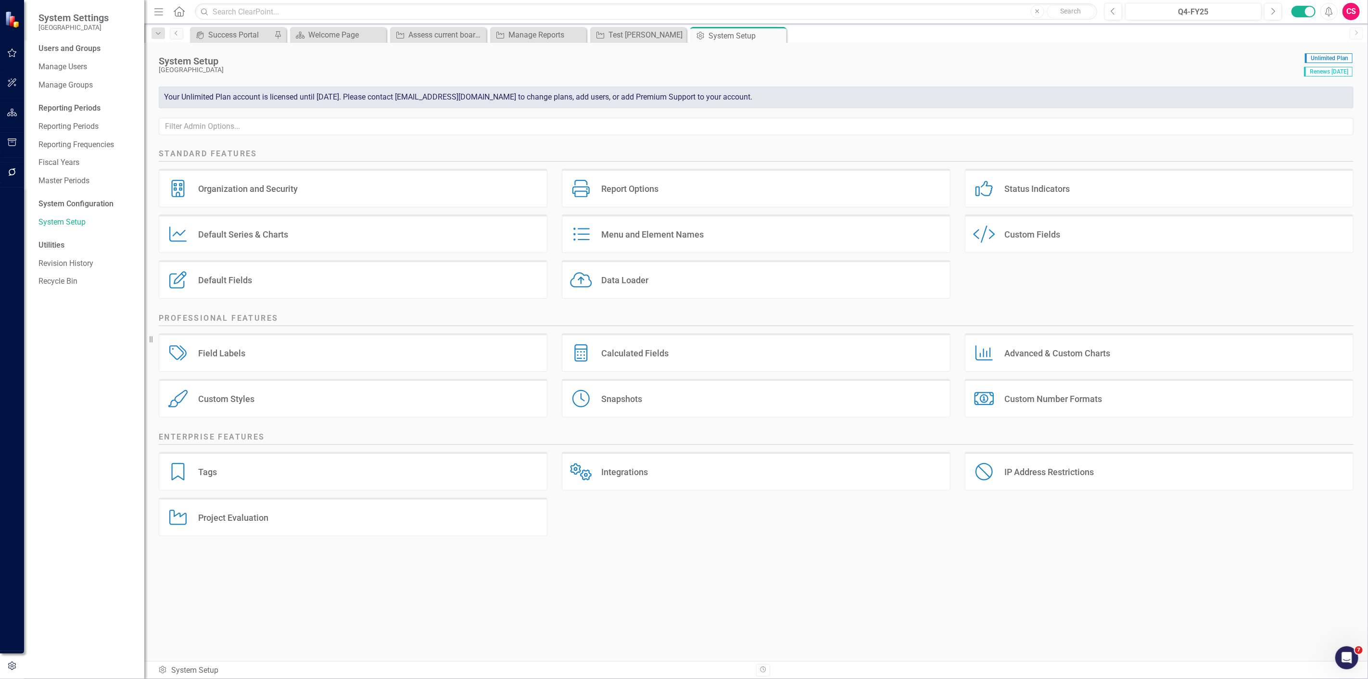
click at [681, 238] on div "Menu and Element Names" at bounding box center [652, 234] width 102 height 11
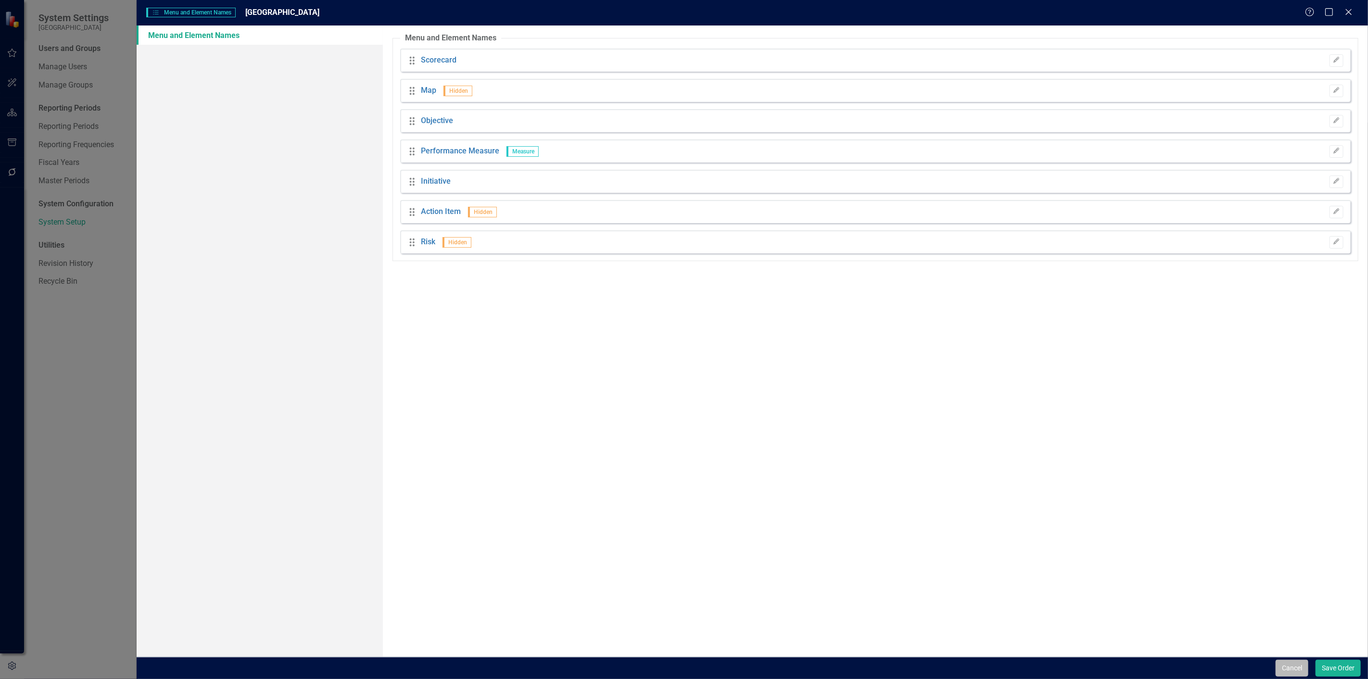
click at [1296, 665] on button "Cancel" at bounding box center [1292, 668] width 33 height 17
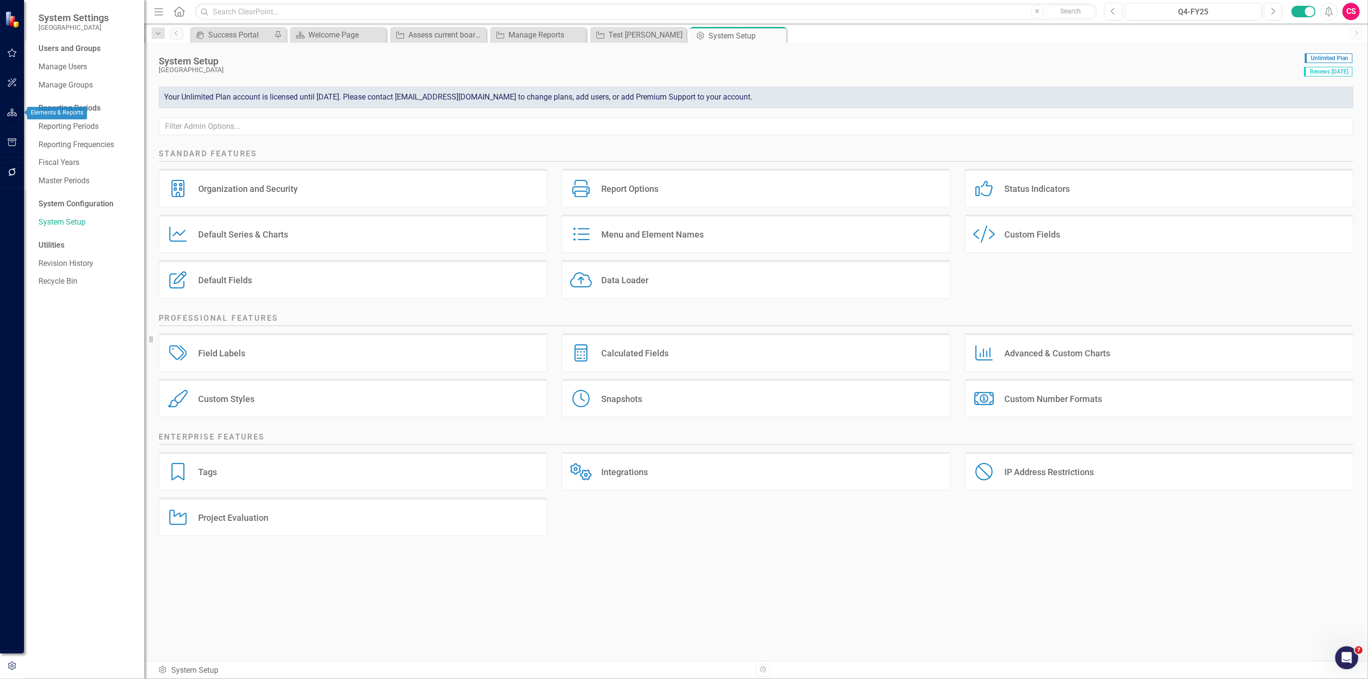
click at [1, 114] on button "button" at bounding box center [12, 113] width 22 height 20
click at [55, 100] on link "Scorecards" at bounding box center [67, 100] width 39 height 11
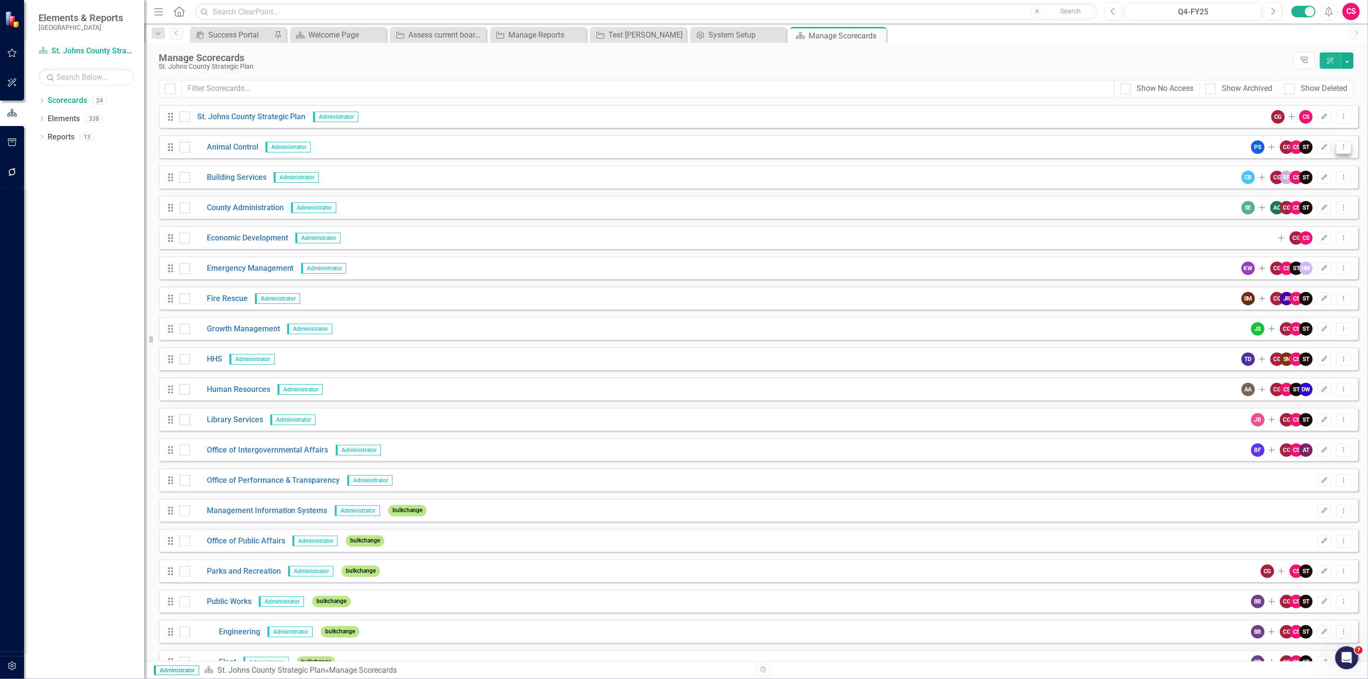
click at [1343, 147] on button "Dropdown Menu" at bounding box center [1344, 147] width 15 height 13
click at [1312, 161] on link "Edit Edit Scorecard" at bounding box center [1291, 163] width 106 height 18
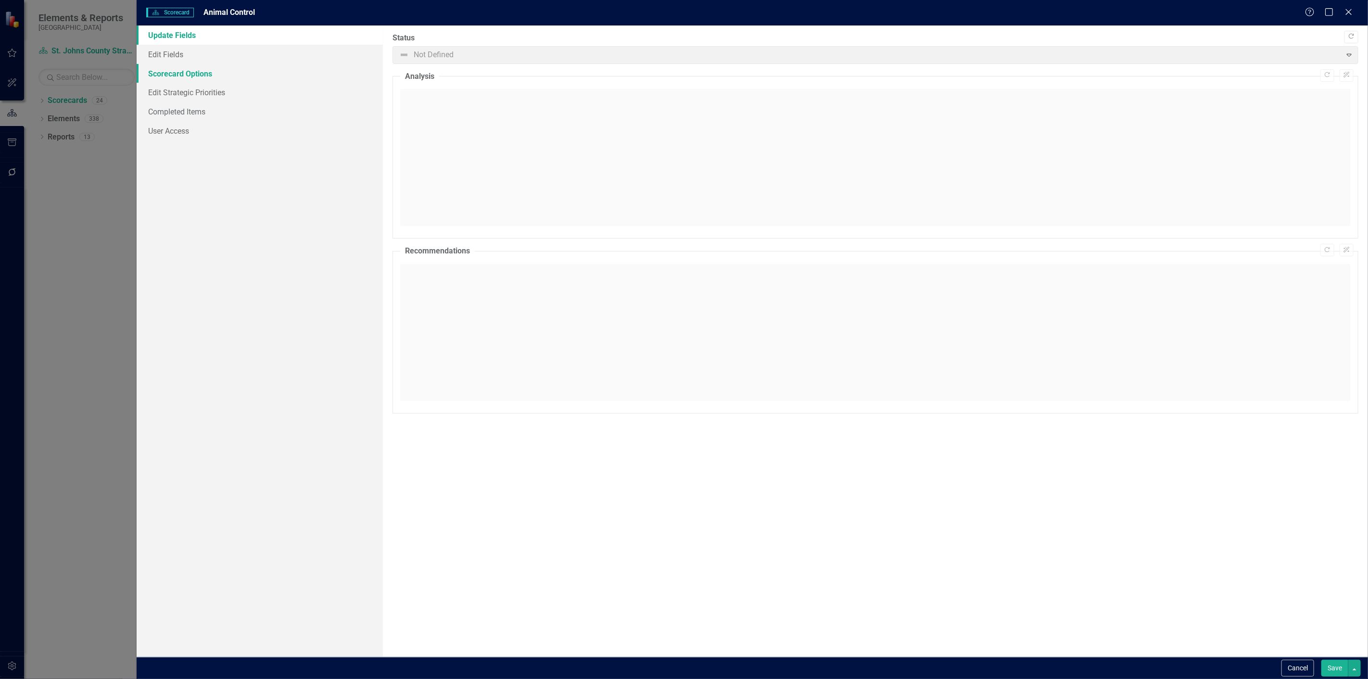
click at [202, 75] on link "Scorecard Options" at bounding box center [260, 73] width 246 height 19
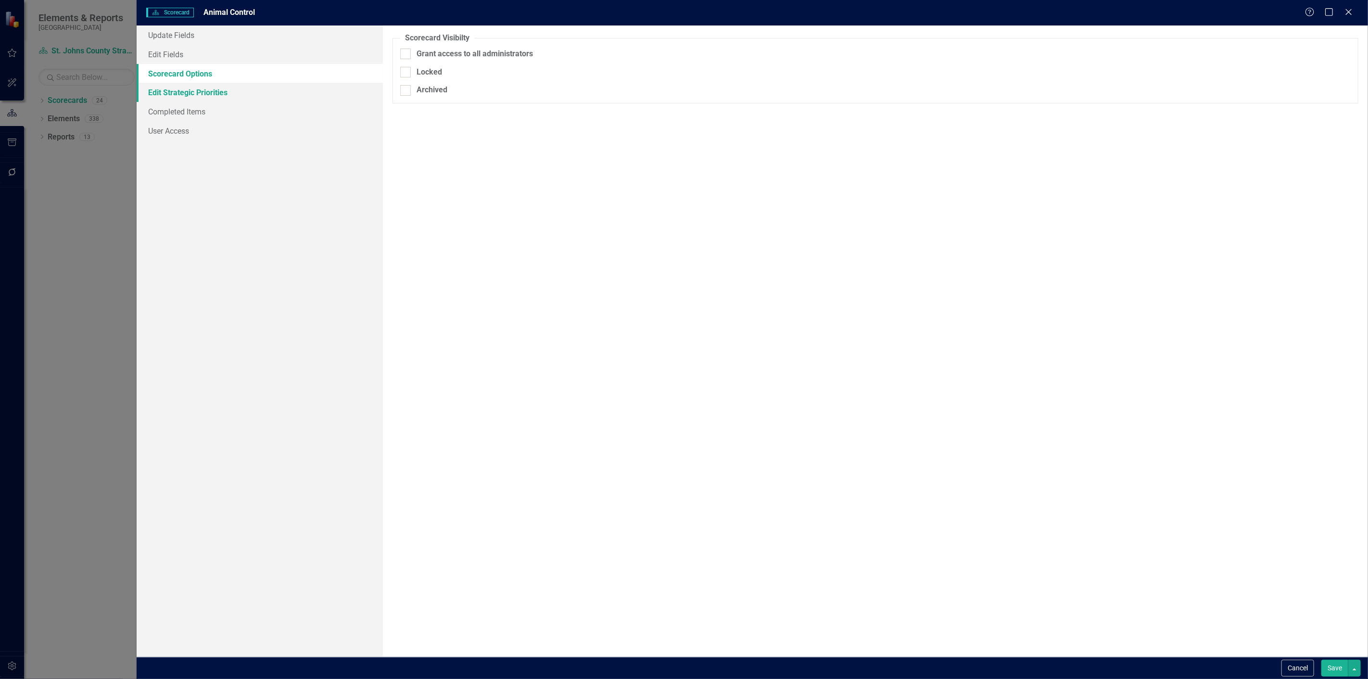
click at [200, 94] on link "Edit Strategic Priorities" at bounding box center [260, 92] width 246 height 19
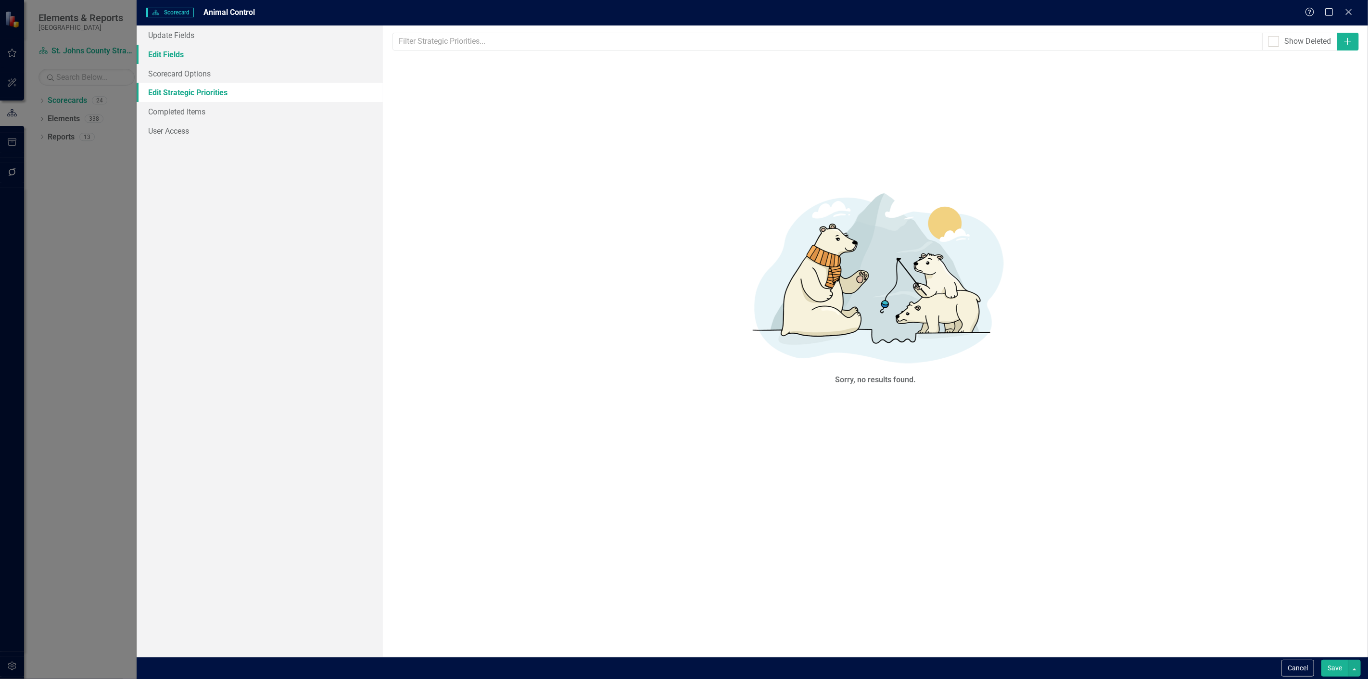
click at [195, 59] on link "Edit Fields" at bounding box center [260, 54] width 246 height 19
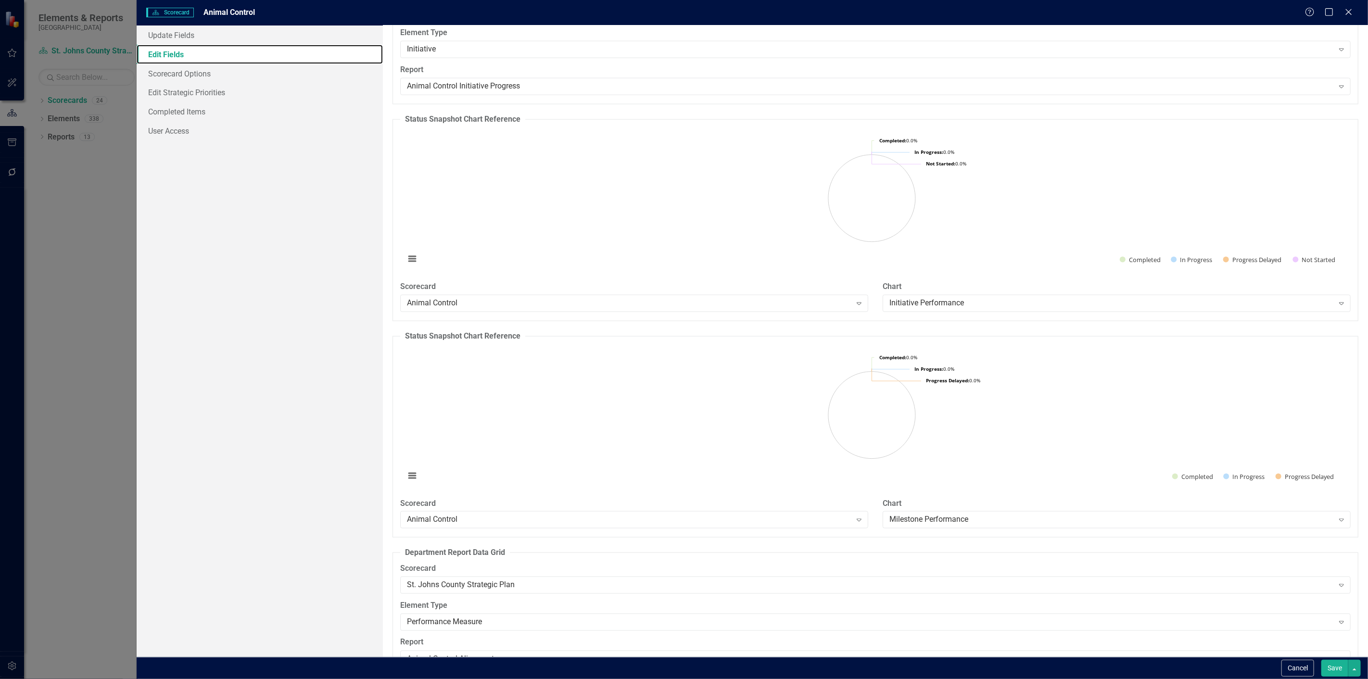
scroll to position [978, 0]
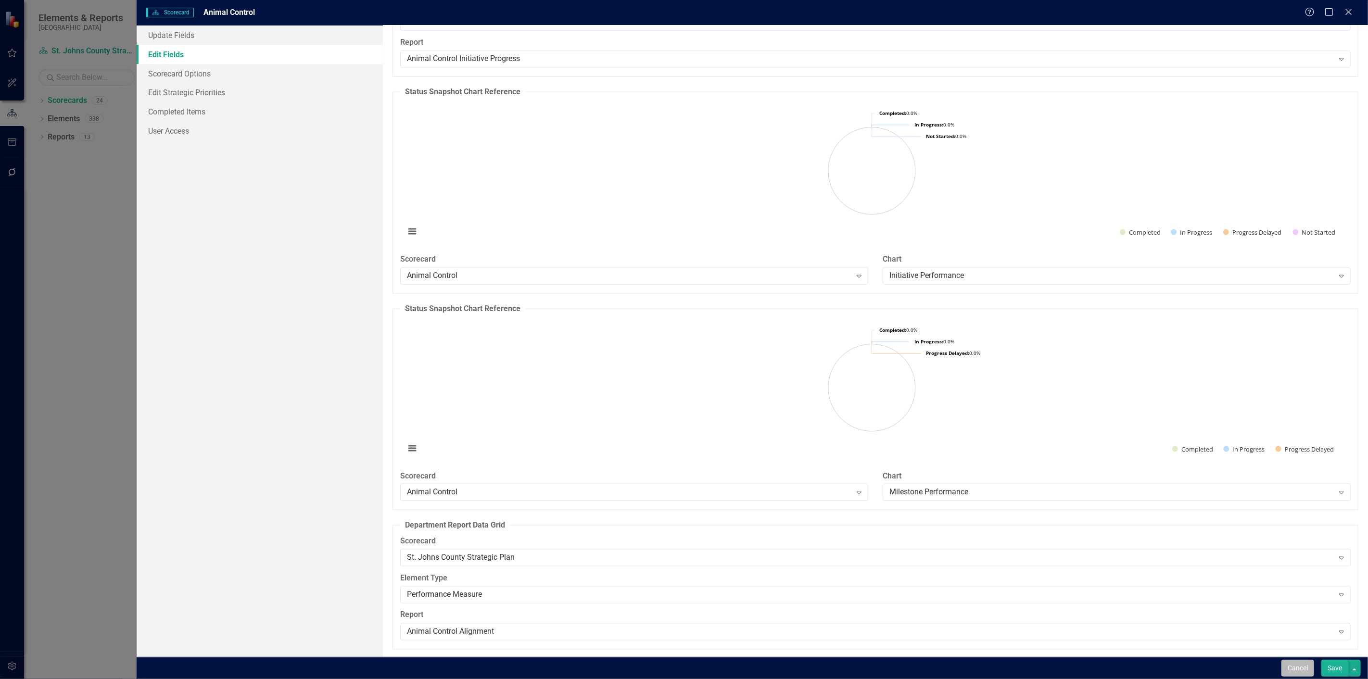
click at [1287, 665] on button "Cancel" at bounding box center [1298, 668] width 33 height 17
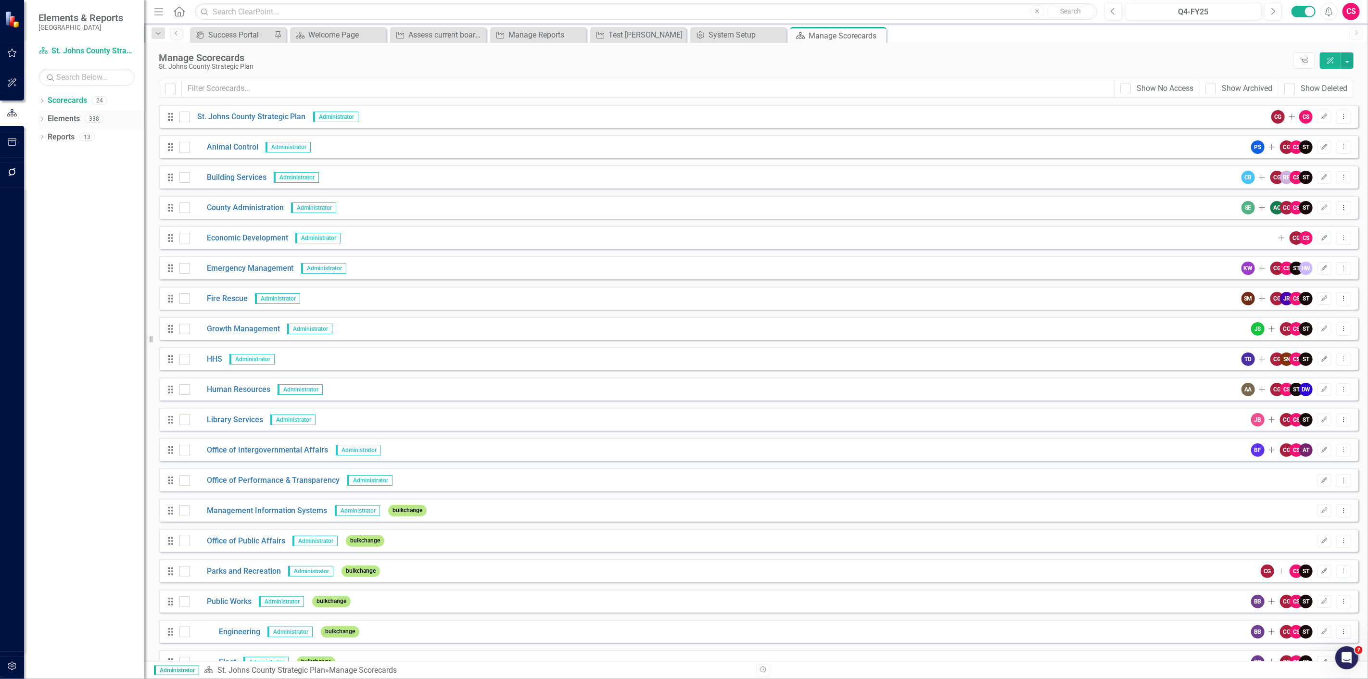
click at [73, 121] on link "Elements" at bounding box center [64, 119] width 32 height 11
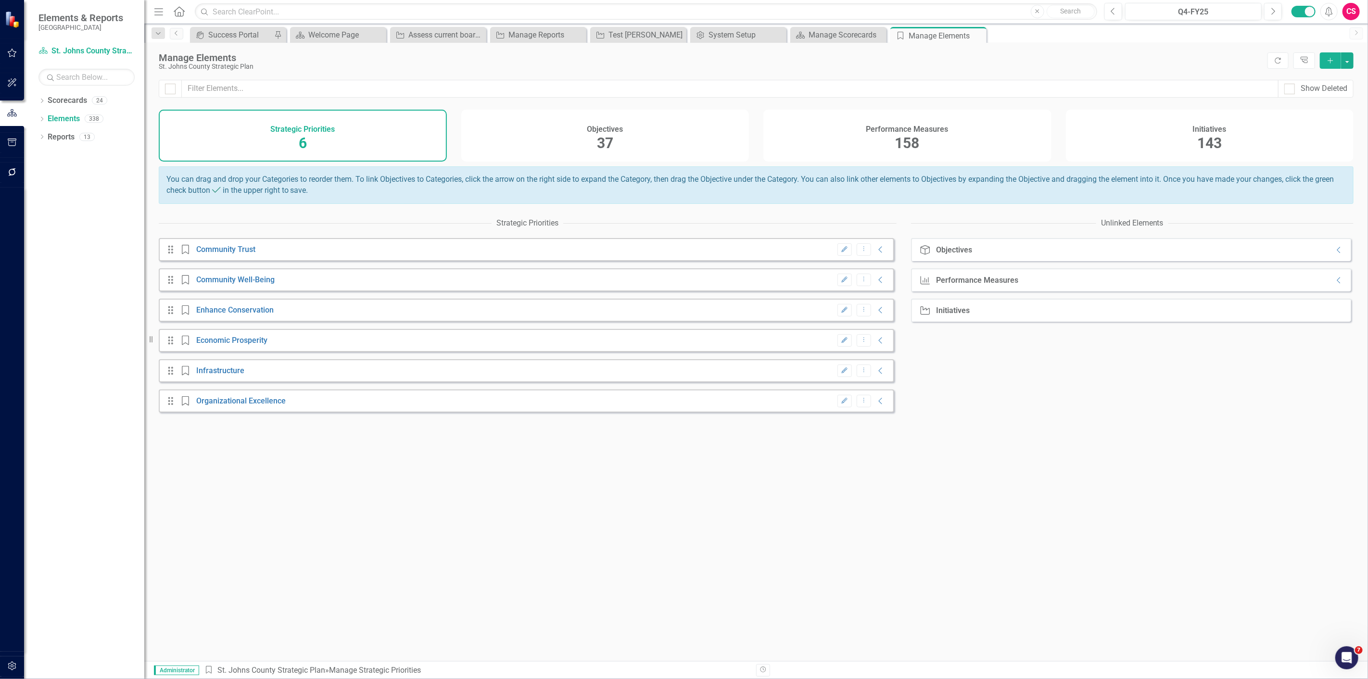
click at [847, 137] on div "Performance Measures 158" at bounding box center [908, 136] width 288 height 52
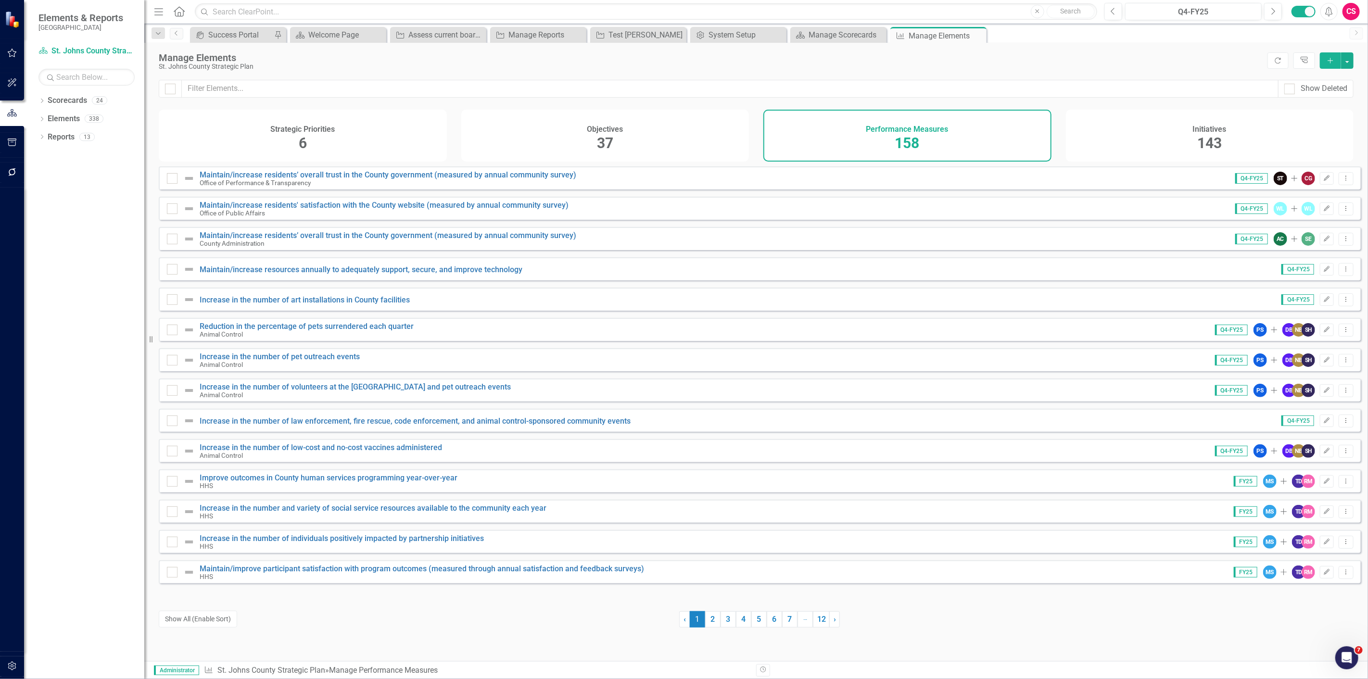
click at [1165, 133] on div "Initiatives 143" at bounding box center [1210, 136] width 288 height 52
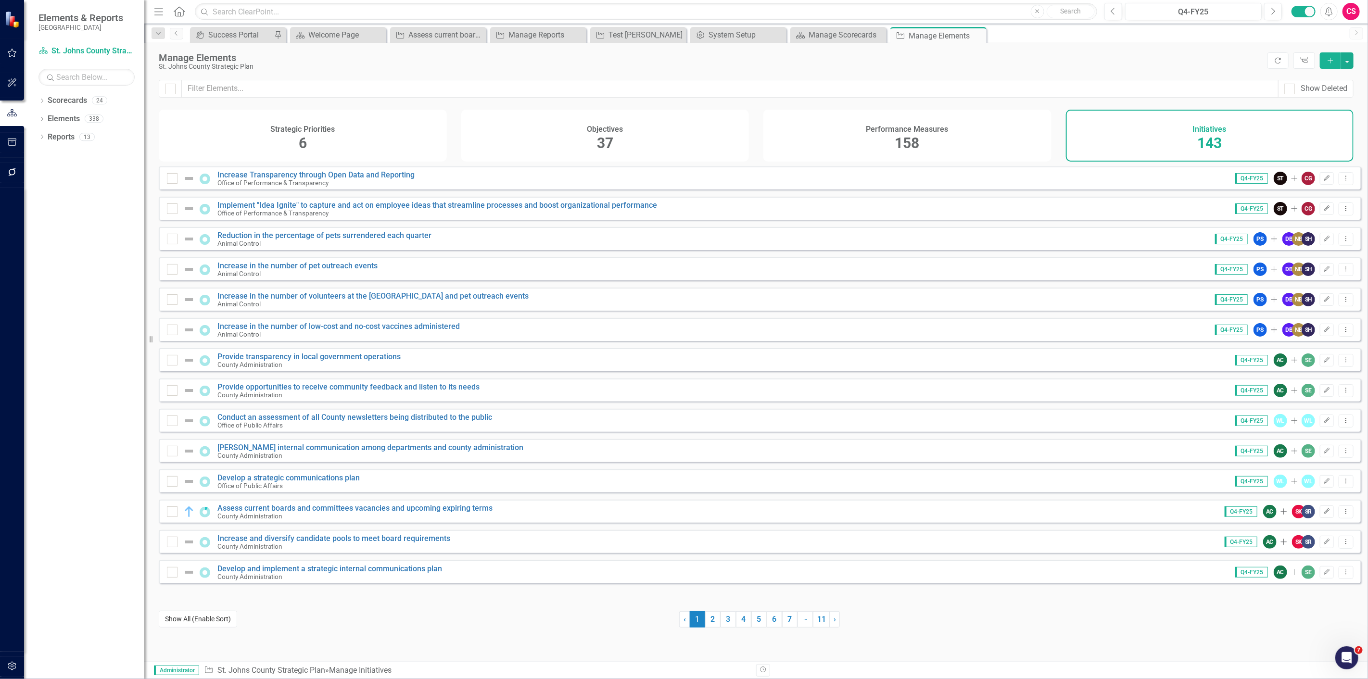
click at [186, 623] on button "Show All (Enable Sort)" at bounding box center [198, 619] width 78 height 17
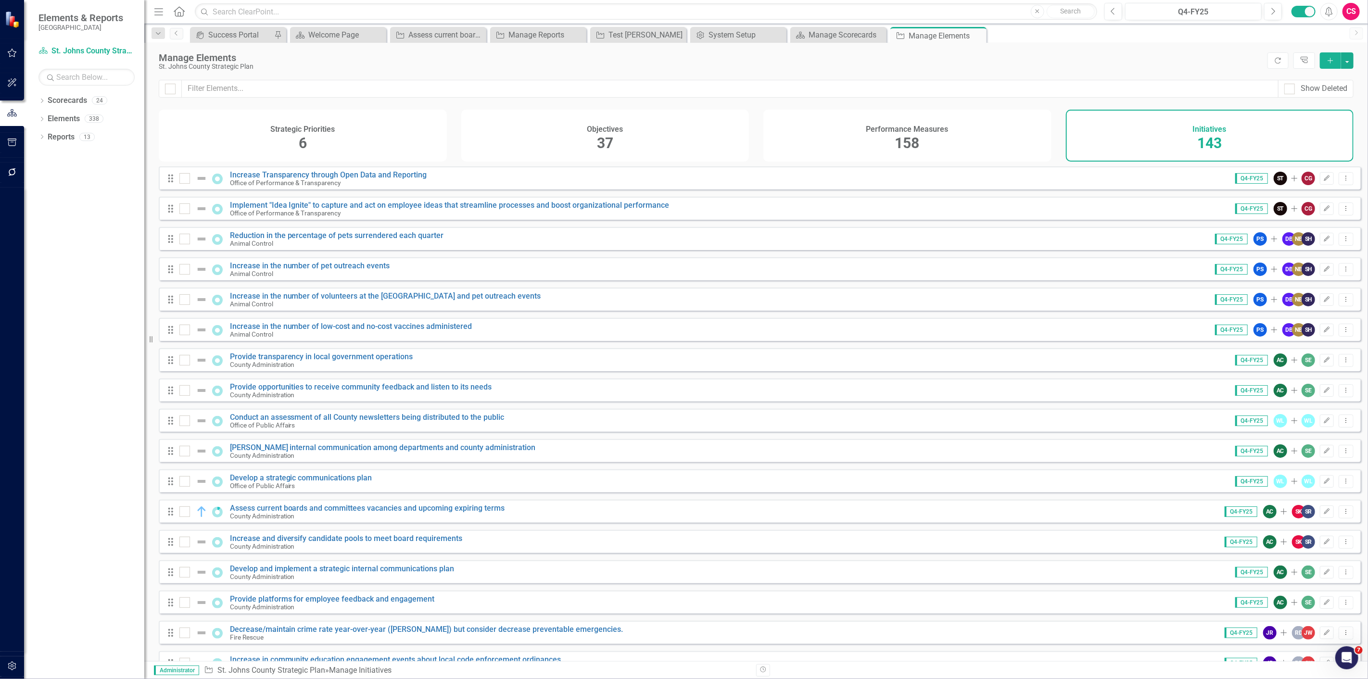
click at [6, 664] on button "button" at bounding box center [12, 667] width 22 height 20
click at [89, 140] on link "Reporting Frequencies" at bounding box center [86, 145] width 96 height 11
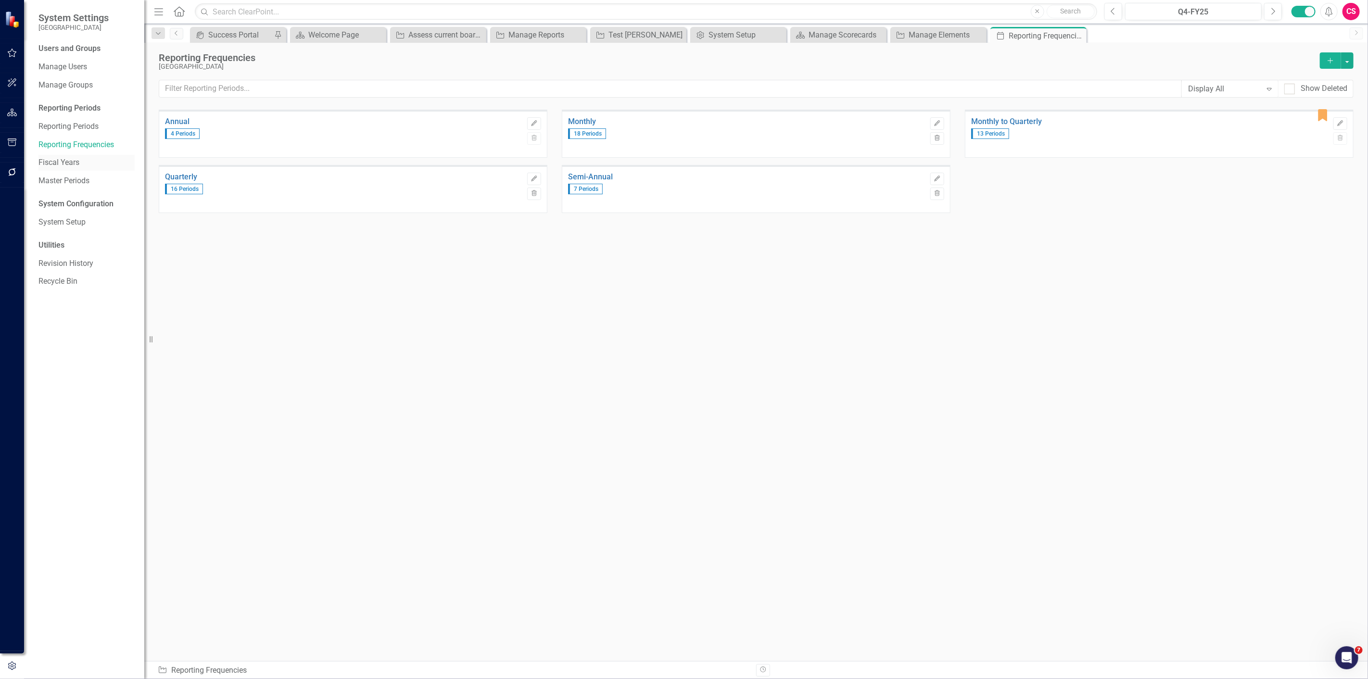
click at [54, 162] on link "Fiscal Years" at bounding box center [86, 162] width 96 height 11
click at [935, 176] on icon "Edit" at bounding box center [937, 179] width 7 height 6
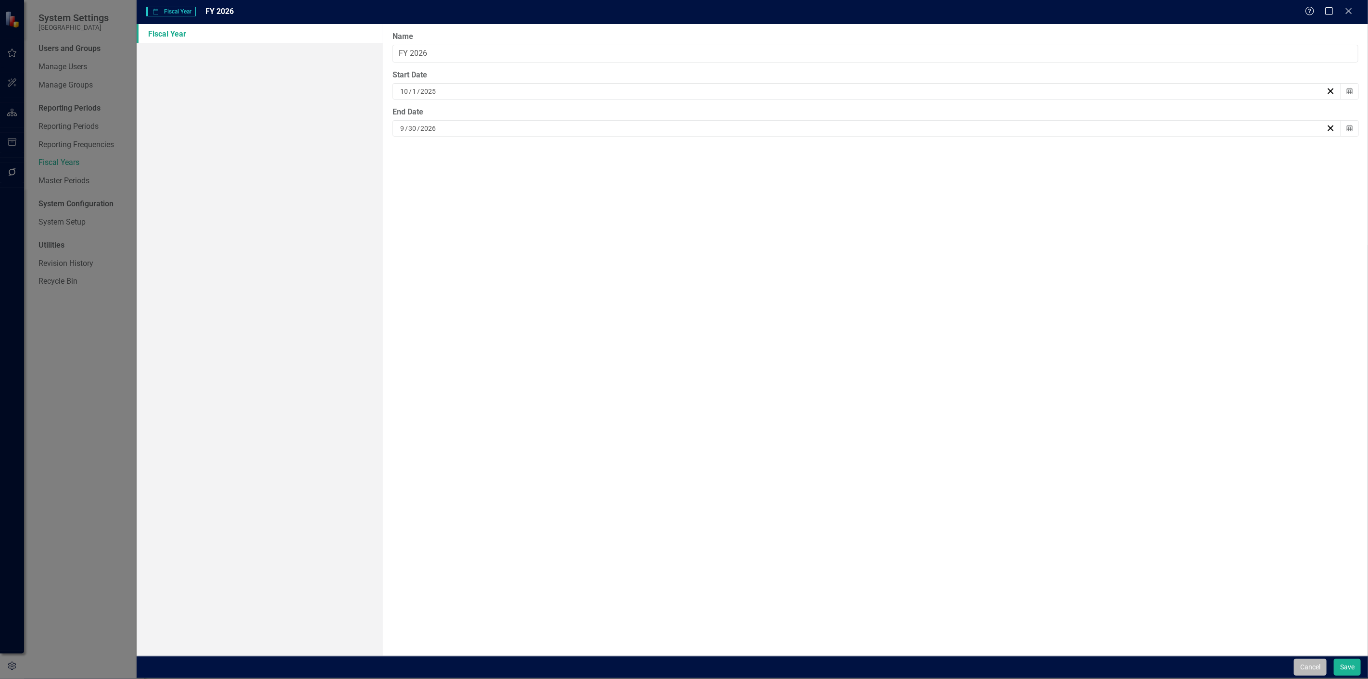
click at [1314, 662] on button "Cancel" at bounding box center [1310, 667] width 33 height 17
